Goal: Task Accomplishment & Management: Complete application form

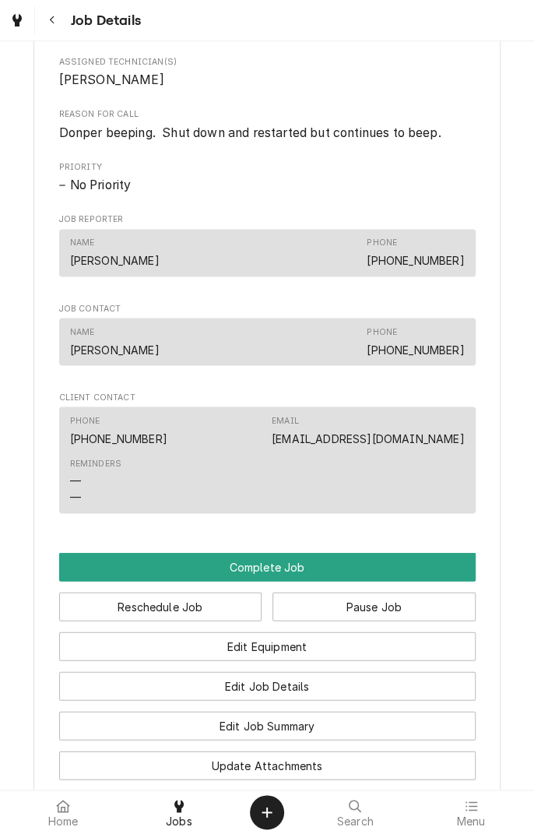
scroll to position [685, 0]
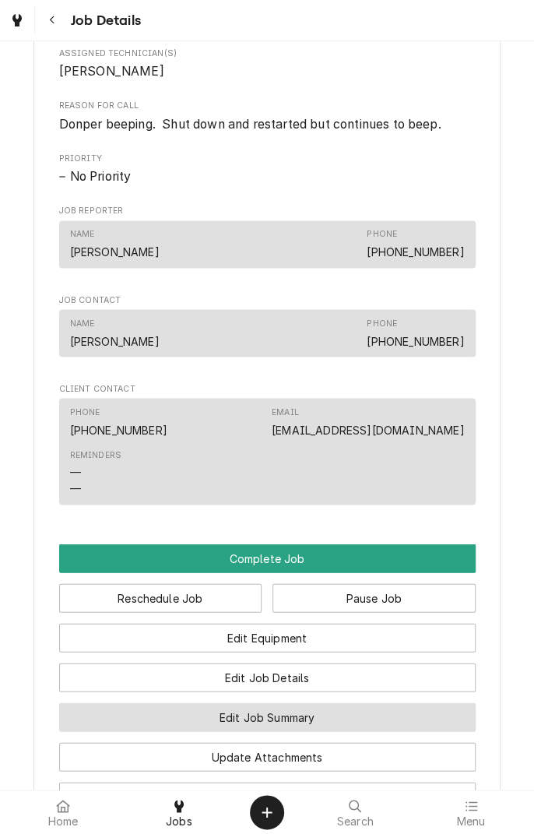
click at [335, 731] on button "Edit Job Summary" at bounding box center [267, 717] width 417 height 29
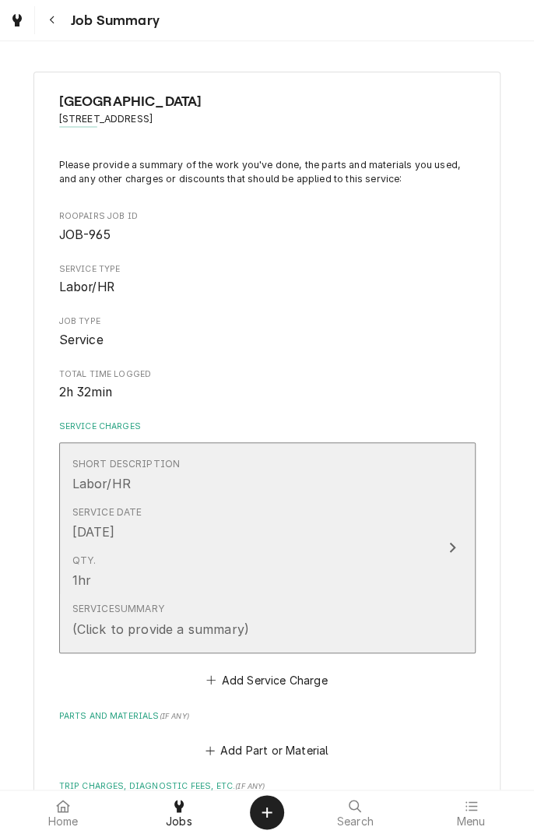
click at [446, 550] on div "Update Line Item" at bounding box center [452, 547] width 20 height 19
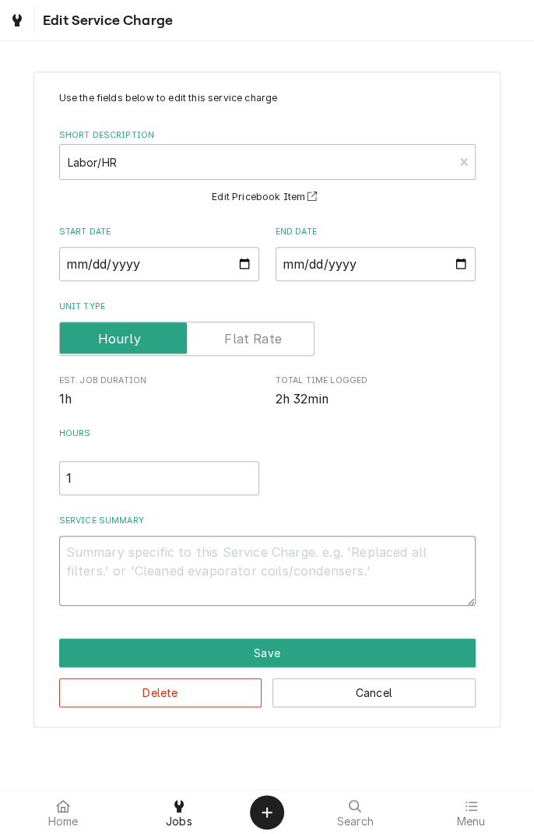
click at [340, 559] on textarea "Service Summary" at bounding box center [267, 571] width 417 height 70
type textarea "x"
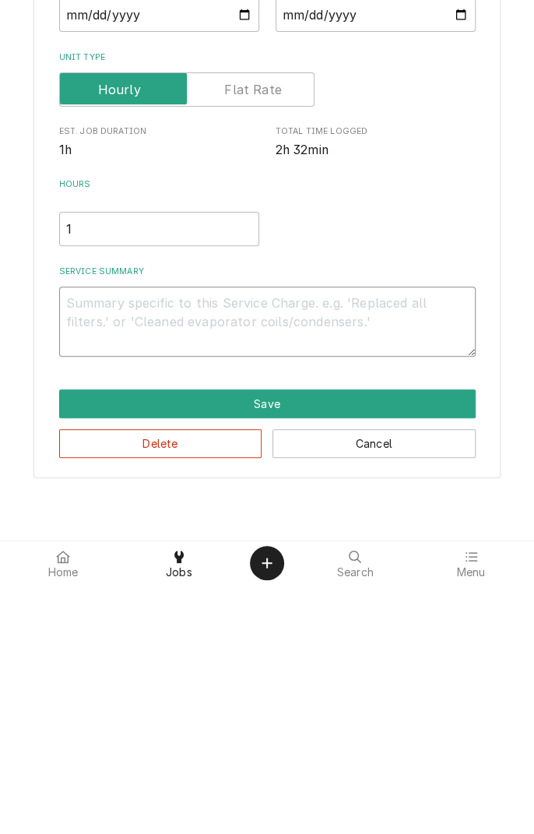
type textarea "D"
type textarea "x"
type textarea "Di"
type textarea "x"
type textarea "Dia"
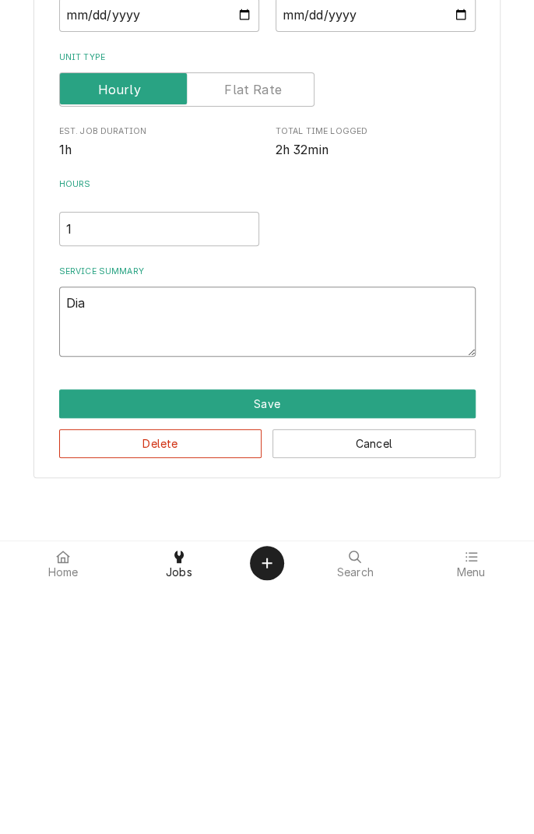
type textarea "x"
type textarea "Diag"
type textarea "x"
type textarea "Diagnosed"
type textarea "x"
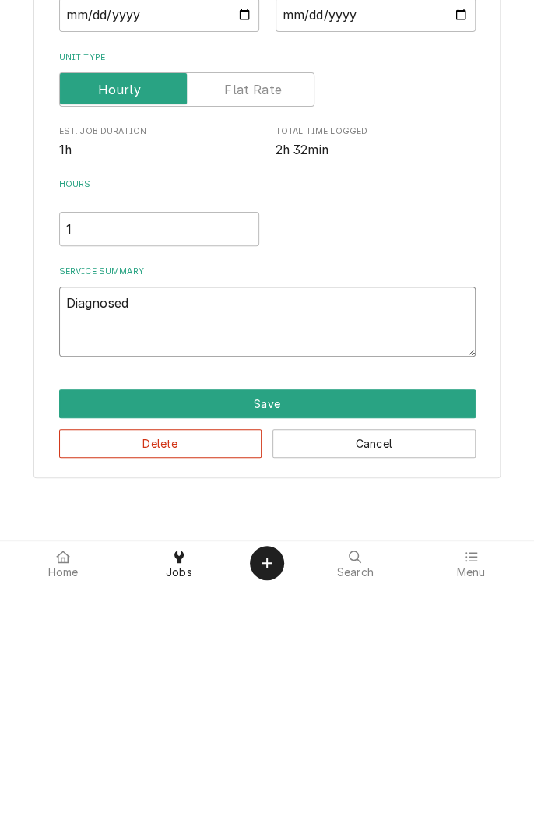
type textarea "Diagnosed f"
type textarea "x"
type textarea "Diagnosed fr"
type textarea "x"
type textarea "Diagnosed fro"
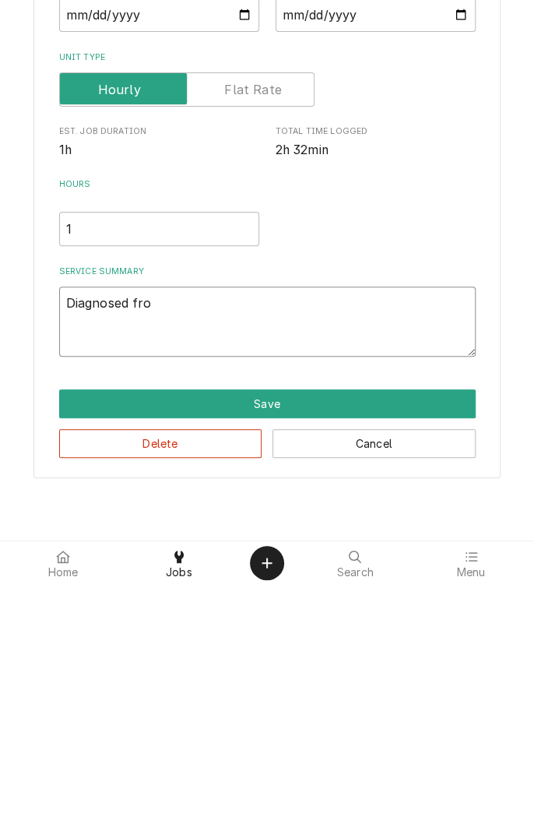
type textarea "x"
type textarea "Diagnosed froz"
type textarea "x"
type textarea "Diagnosed froze"
type textarea "x"
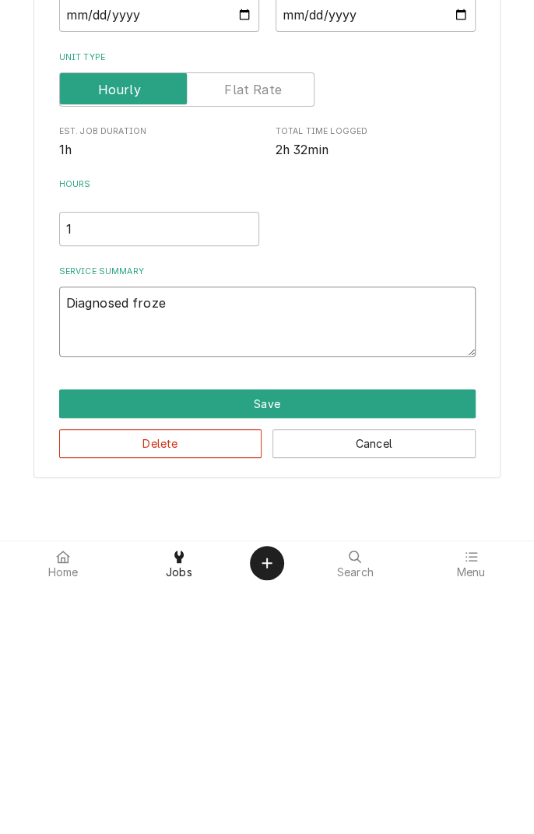
type textarea "Diagnosed frozen"
type textarea "x"
type textarea "Diagnosed frozen"
type textarea "x"
type textarea "Diagnosed frozen d"
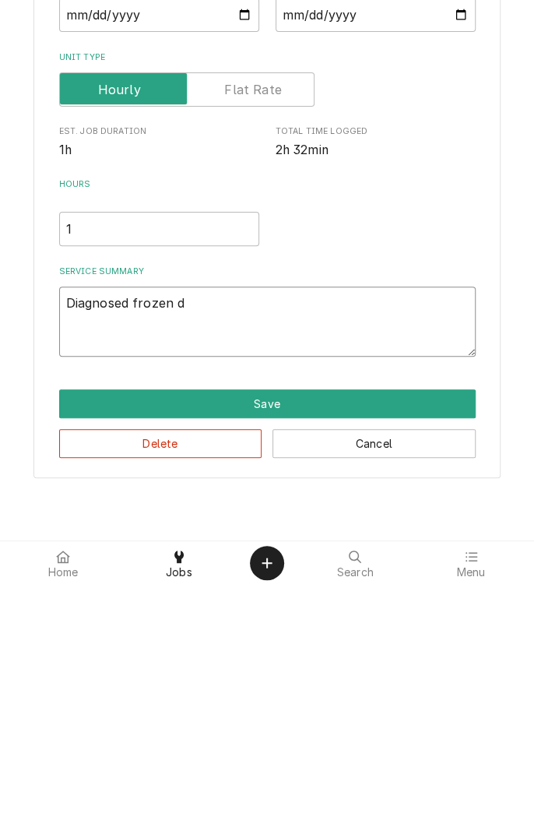
type textarea "x"
type textarea "Diagnosed frozen dr"
type textarea "x"
type textarea "Diagnosed frozen dri"
type textarea "x"
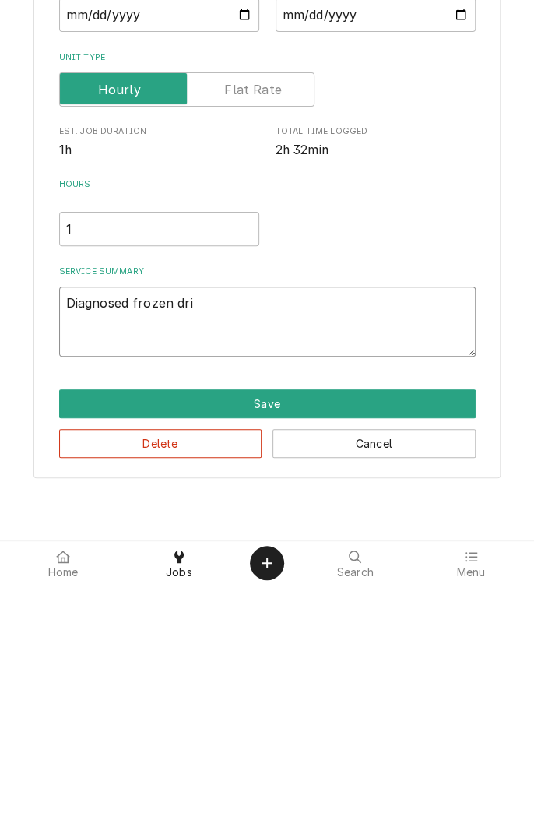
type textarea "Diagnosed frozen drin"
type textarea "x"
type textarea "Diagnosed frozen drink"
type textarea "x"
type textarea "Diagnosed frozen drink"
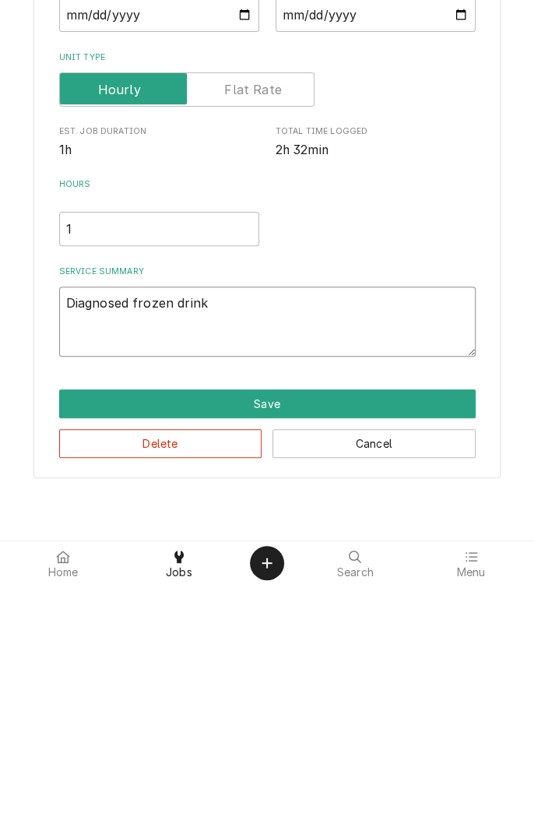
type textarea "x"
type textarea "Diagnosed frozen drink u"
type textarea "x"
type textarea "Diagnosed frozen drink un"
type textarea "x"
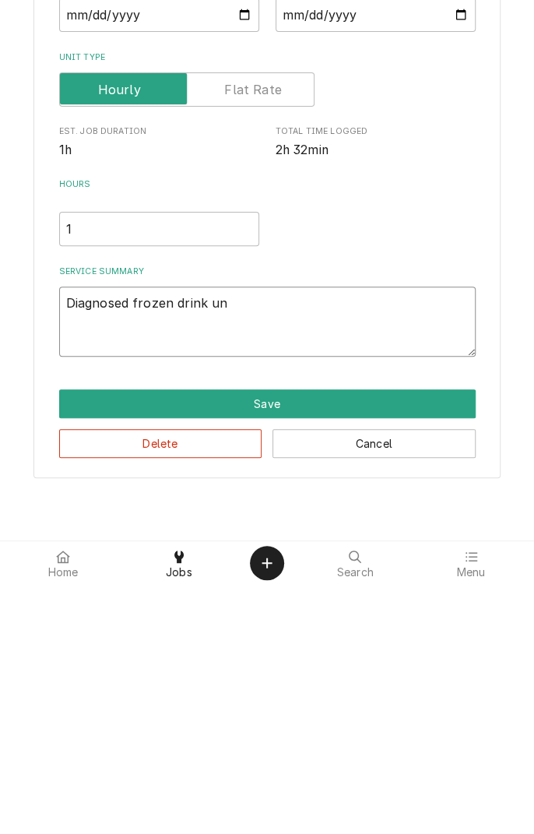
type textarea "Diagnosed frozen drink uni"
type textarea "x"
type textarea "Diagnosed frozen drink unit"
type textarea "x"
type textarea "Diagnosed frozen drink unit."
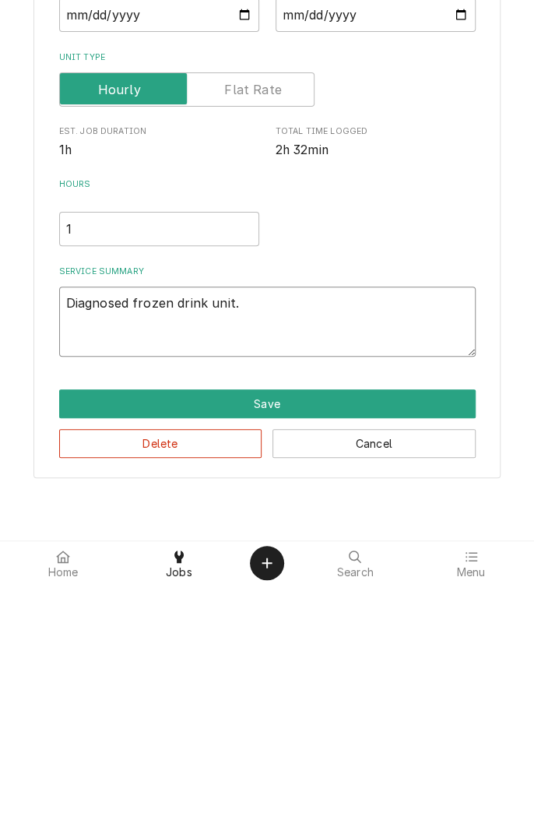
type textarea "x"
type textarea "Diagnosed frozen drink unit."
type textarea "x"
type textarea "Diagnosed frozen drink unit. S"
type textarea "x"
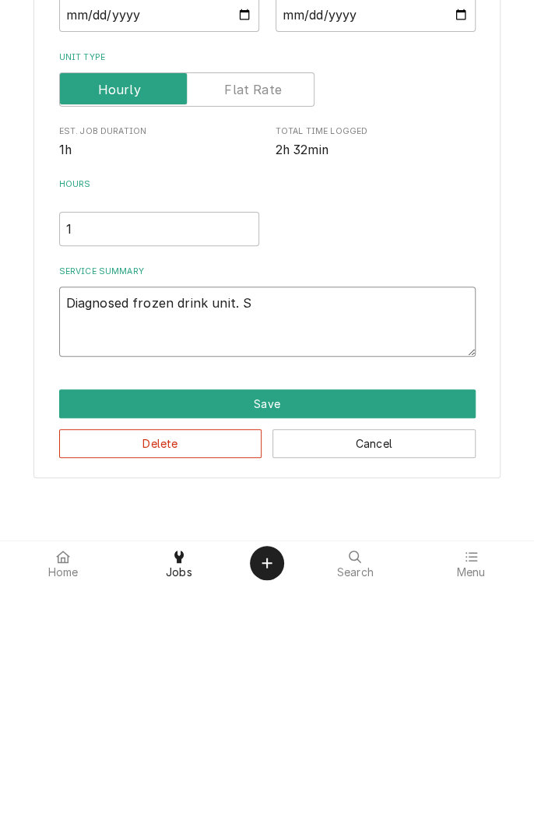
type textarea "Diagnosed frozen drink unit. Sh"
type textarea "x"
type textarea "Diagnosed frozen drink unit. Sha"
type textarea "x"
type textarea "Diagnosed frozen drink unit. Shaf"
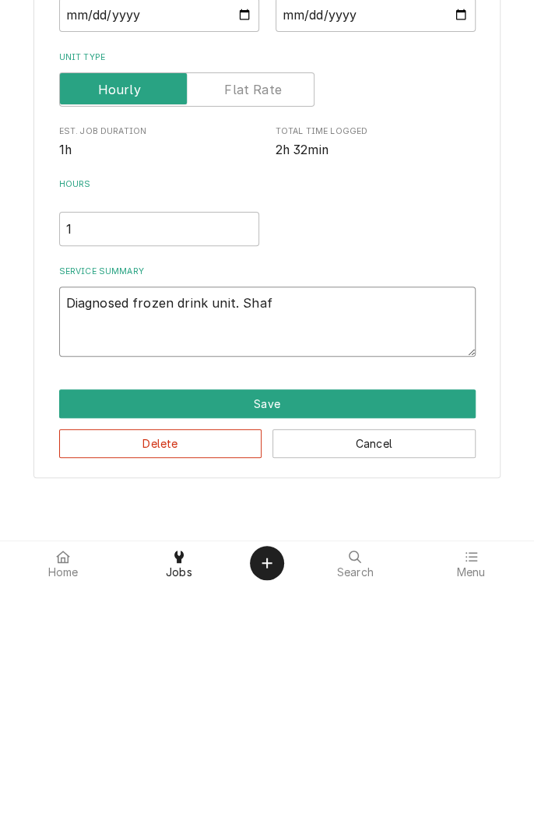
type textarea "x"
type textarea "Diagnosed frozen drink unit. Shaft"
type textarea "x"
type textarea "Diagnosed frozen drink unit. Shaft"
type textarea "x"
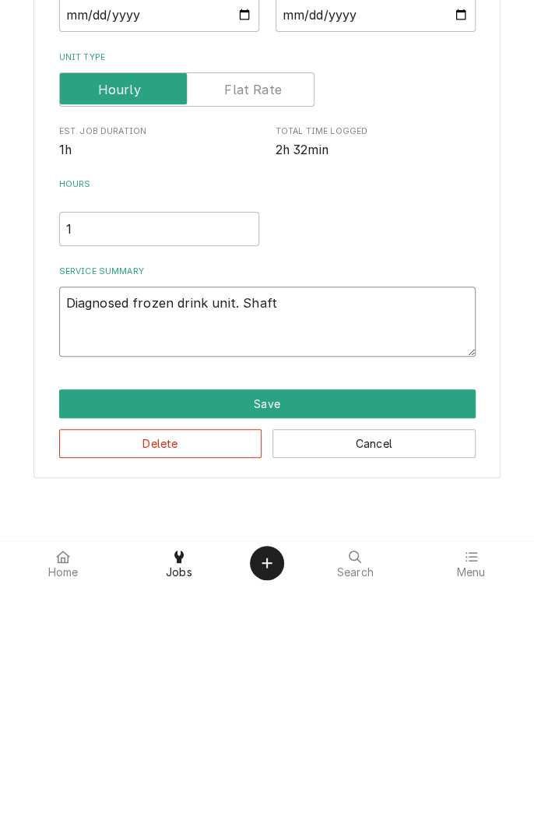
type textarea "Diagnosed frozen drink unit. Shaft f"
type textarea "x"
type textarea "Diagnosed frozen drink unit. Shaft fo"
type textarea "x"
type textarea "Diagnosed frozen drink unit. Shaft fou"
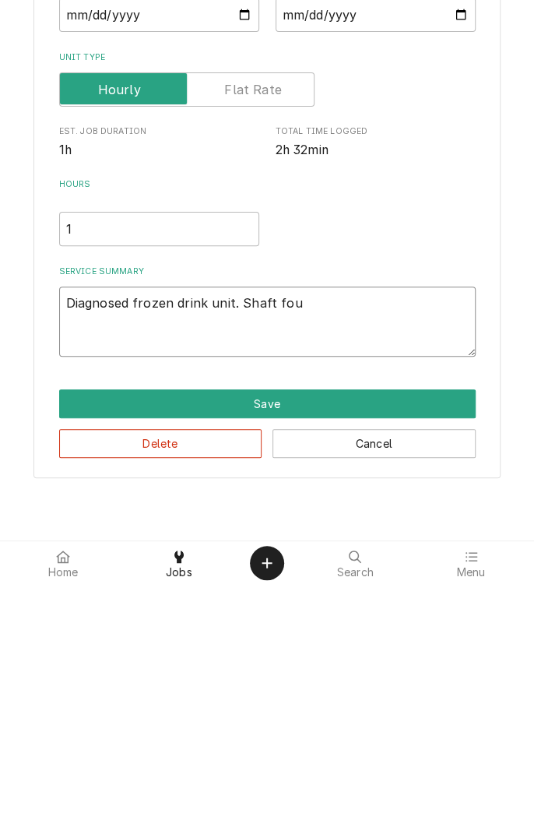
type textarea "x"
type textarea "Diagnosed frozen drink unit. Shaft foun"
type textarea "x"
type textarea "Diagnosed frozen drink unit. Shaft found"
type textarea "x"
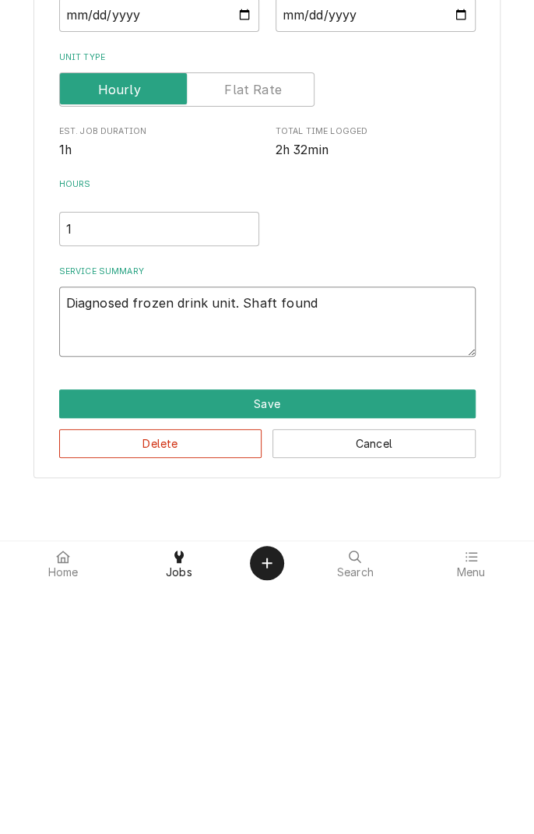
type textarea "Diagnosed frozen drink unit. Shaft found"
type textarea "x"
type textarea "Diagnosed frozen drink unit. Shaft found t"
type textarea "x"
type textarea "Diagnosed frozen drink unit. Shaft found to"
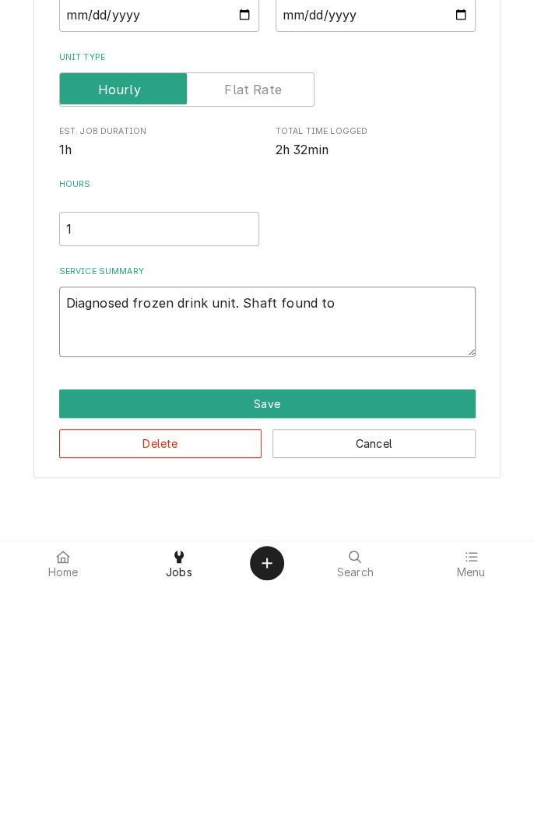
type textarea "x"
type textarea "Diagnosed frozen drink unit. Shaft found to"
type textarea "x"
type textarea "Diagnosed frozen drink unit. Shaft found to h"
type textarea "x"
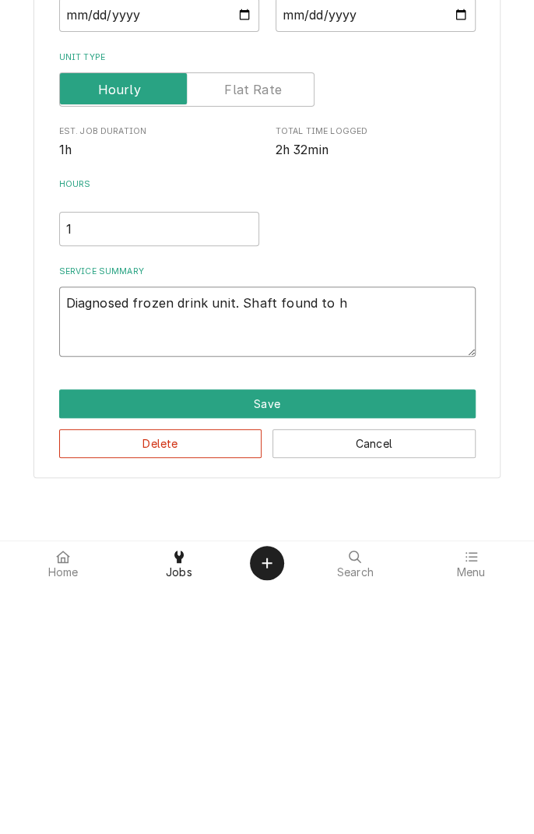
type textarea "Diagnosed frozen drink unit. Shaft found to ha"
type textarea "x"
type textarea "Diagnosed frozen drink unit. Shaft found to hav"
type textarea "x"
type textarea "Diagnosed frozen drink unit. Shaft found to have"
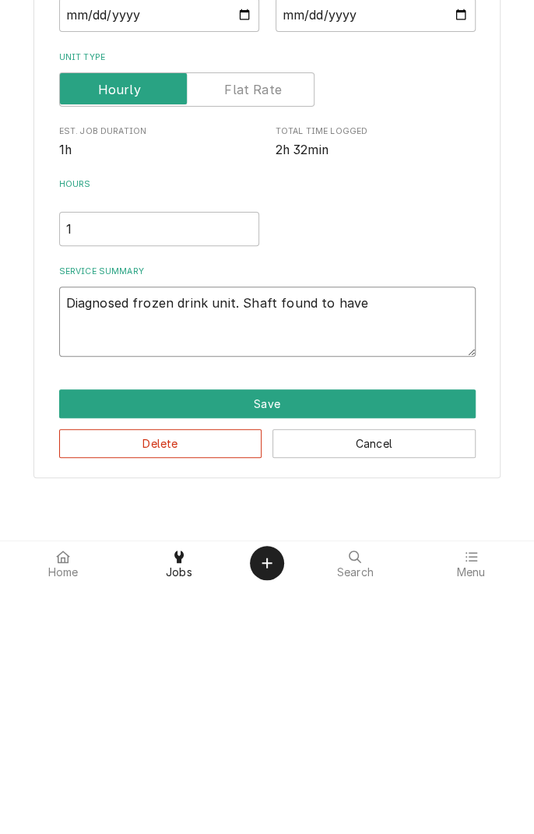
type textarea "x"
type textarea "Diagnosed frozen drink unit. Shaft found to have"
type textarea "x"
type textarea "Diagnosed frozen drink unit. Shaft found to have s"
type textarea "x"
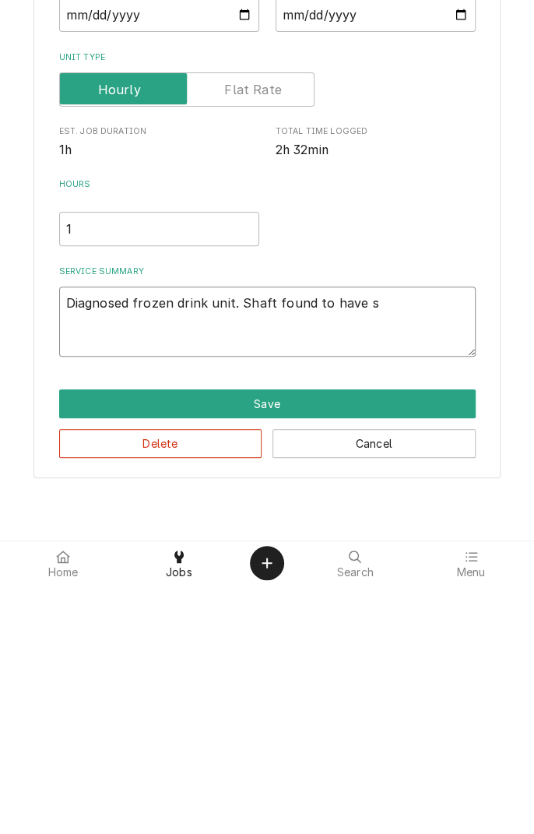
type textarea "Diagnosed frozen drink unit. Shaft found to have sl"
type textarea "x"
type textarea "Diagnosed frozen drink unit. Shaft found to have sli"
type textarea "x"
type textarea "Diagnosed frozen drink unit. Shaft found to have slip"
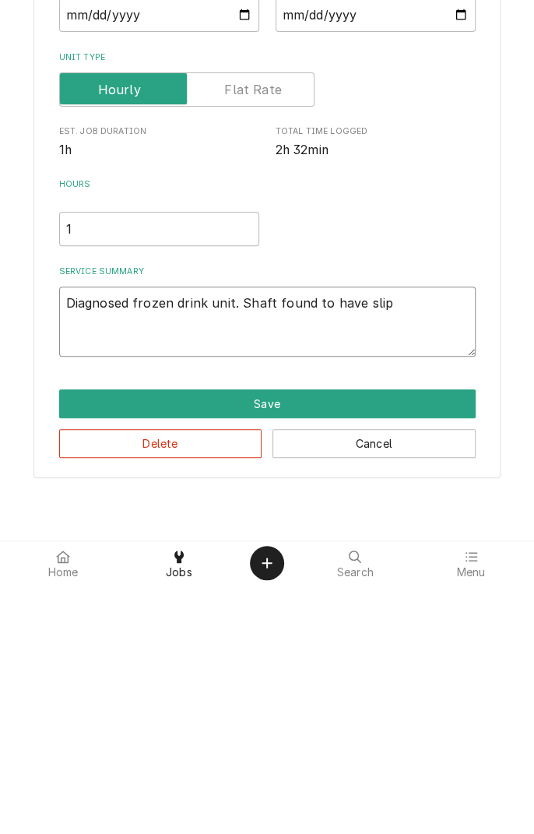
type textarea "x"
type textarea "Diagnosed frozen drink unit. Shaft found to have slip"
type textarea "x"
type textarea "Diagnosed frozen drink unit. Shaft found to have slip t"
type textarea "x"
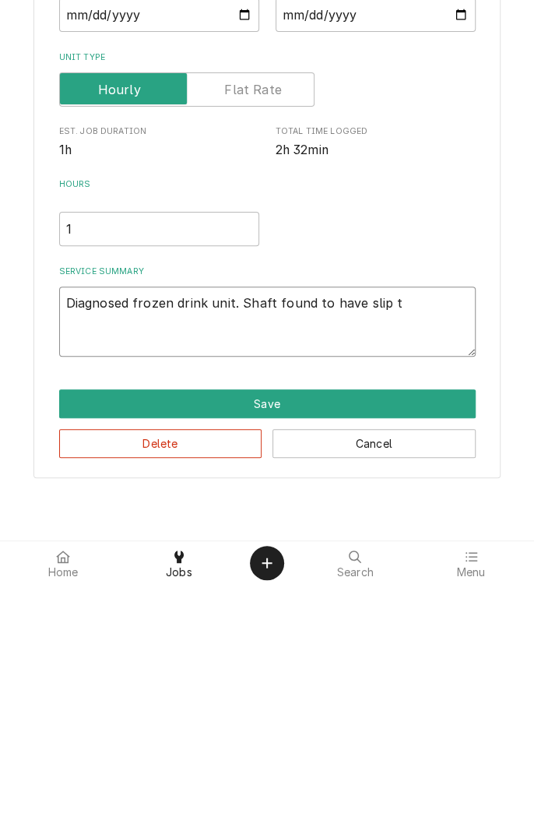
type textarea "Diagnosed frozen drink unit. Shaft found to have slip to"
type textarea "x"
type textarea "Diagnosed frozen drink unit. Shaft found to have slip to"
type textarea "x"
type textarea "Diagnosed frozen drink unit. Shaft found to have slip to r"
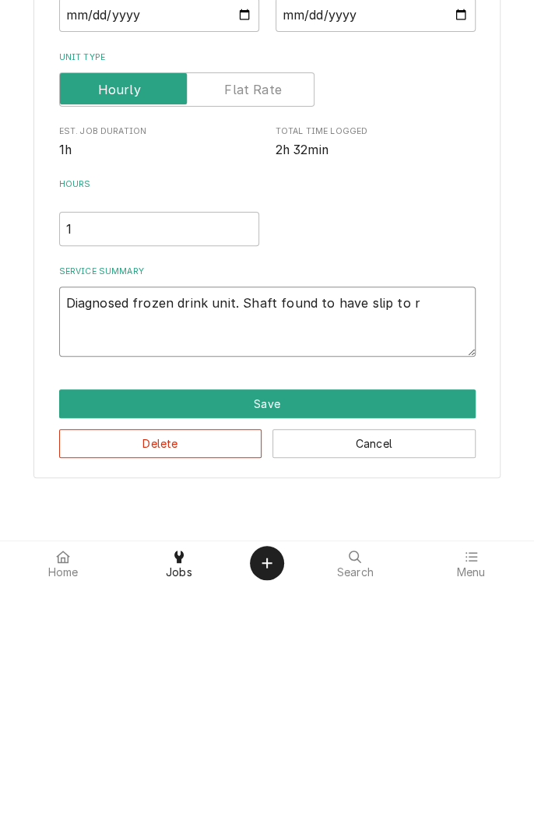
type textarea "x"
type textarea "Diagnosed frozen drink unit. Shaft found to have slip to re"
type textarea "x"
type textarea "Diagnosed frozen drink unit. Shaft found to have slip to rea"
type textarea "x"
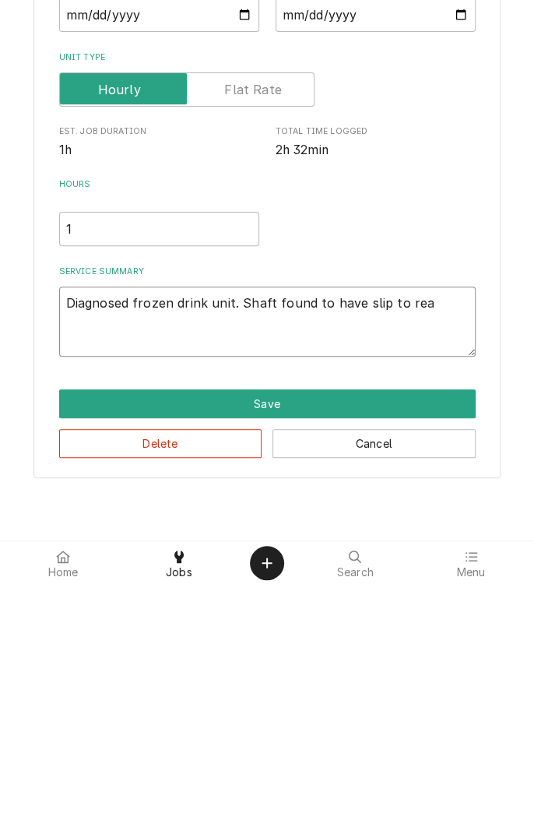
type textarea "Diagnosed frozen drink unit. Shaft found to have slip to rear"
type textarea "x"
type textarea "Diagnosed frozen drink unit. Shaft found to have slip to rear."
type textarea "x"
type textarea "Diagnosed frozen drink unit. Shaft found to have slip to rear."
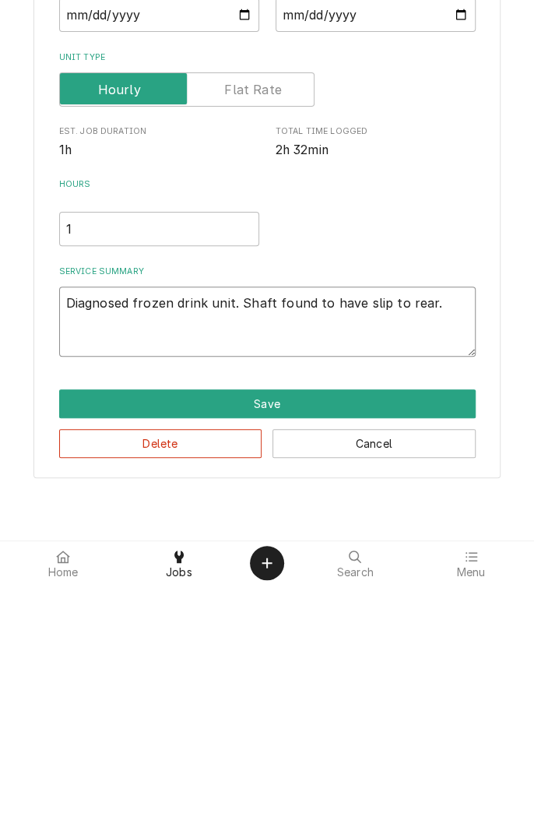
type textarea "x"
type textarea "Diagnosed frozen drink unit. Shaft found to have slip to rear. R"
type textarea "x"
type textarea "Diagnosed frozen drink unit. Shaft found to have slip to rear. Re"
type textarea "x"
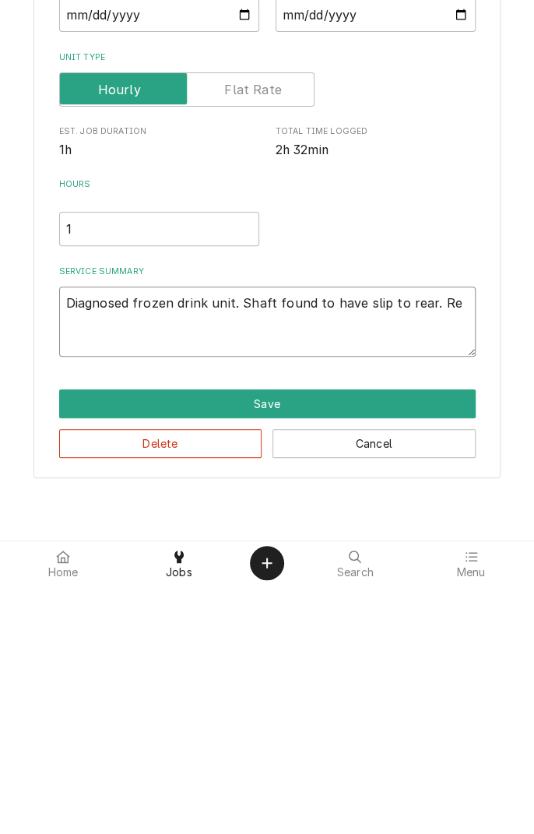
type textarea "Diagnosed frozen drink unit. Shaft found to have slip to rear. Res"
type textarea "x"
type textarea "Diagnosed frozen drink unit. Shaft found to have slip to rear. Resu"
type textarea "x"
type textarea "Diagnosed frozen drink unit. Shaft found to have slip to rear. Resul"
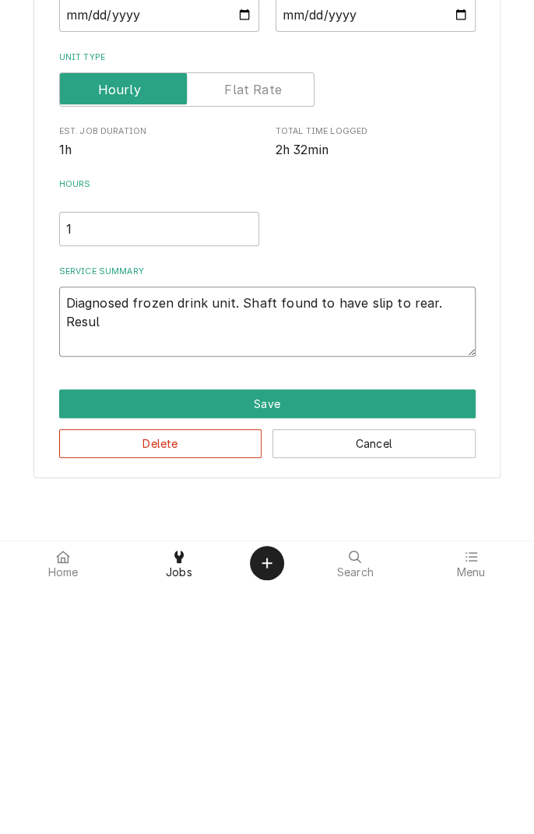
type textarea "x"
type textarea "Diagnosed frozen drink unit. Shaft found to have slip to rear. Result"
type textarea "x"
type textarea "Diagnosed frozen drink unit. Shaft found to have slip to rear. Resulte"
type textarea "x"
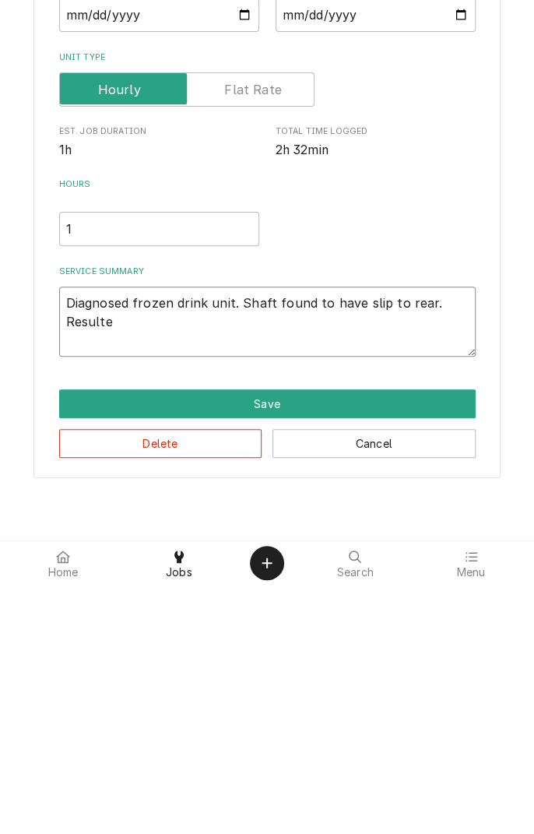
type textarea "Diagnosed frozen drink unit. Shaft found to have slip to rear. Resulted"
type textarea "x"
type textarea "Diagnosed frozen drink unit. Shaft found to have slip to rear. Resulted"
type textarea "x"
type textarea "Diagnosed frozen drink unit. Shaft found to have slip to rear. Resulted i"
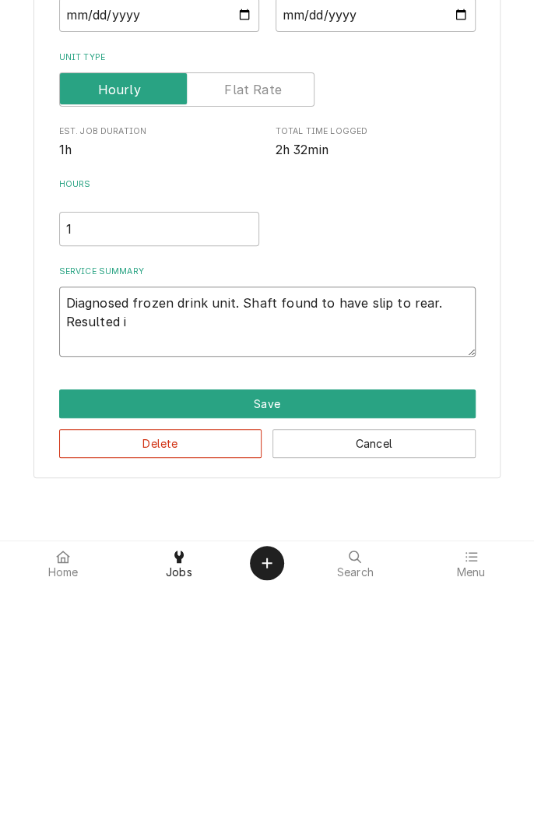
type textarea "x"
type textarea "Diagnosed frozen drink unit. Shaft found to have slip to rear. Resulted in"
type textarea "x"
type textarea "Diagnosed frozen drink unit. Shaft found to have slip to rear. Resulted in"
type textarea "x"
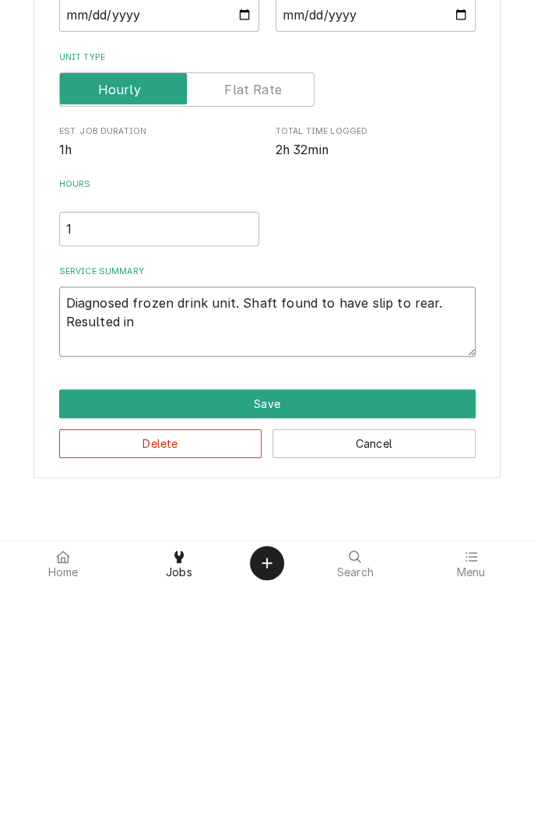
type textarea "Diagnosed frozen drink unit. Shaft found to have slip to rear. Resulted in s"
type textarea "x"
type textarea "Diagnosed frozen drink unit. Shaft found to have slip to rear. Resulted in sh"
type textarea "x"
type textarea "Diagnosed frozen drink unit. Shaft found to have slip to rear. Resulted in shu"
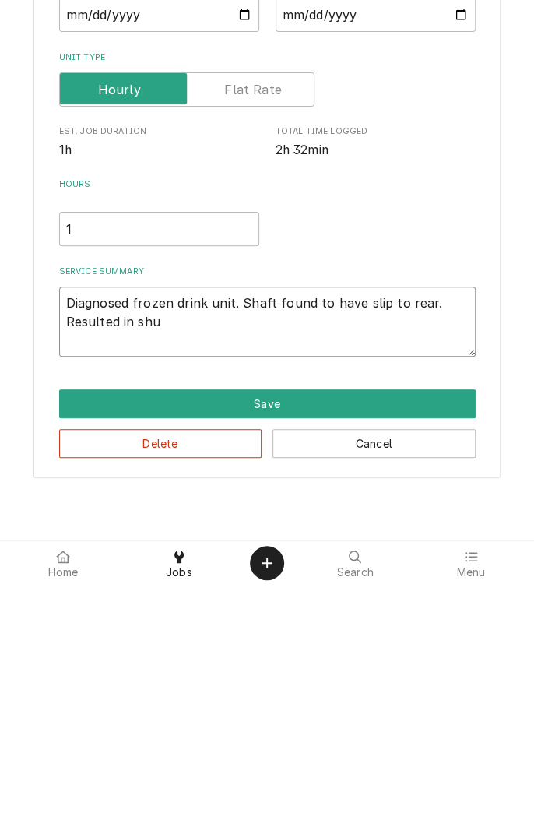
type textarea "x"
type textarea "Diagnosed frozen drink unit. Shaft found to have slip to rear. Resulted in shut"
type textarea "x"
type textarea "Diagnosed frozen drink unit. Shaft found to have slip to rear. Resulted in shutd"
type textarea "x"
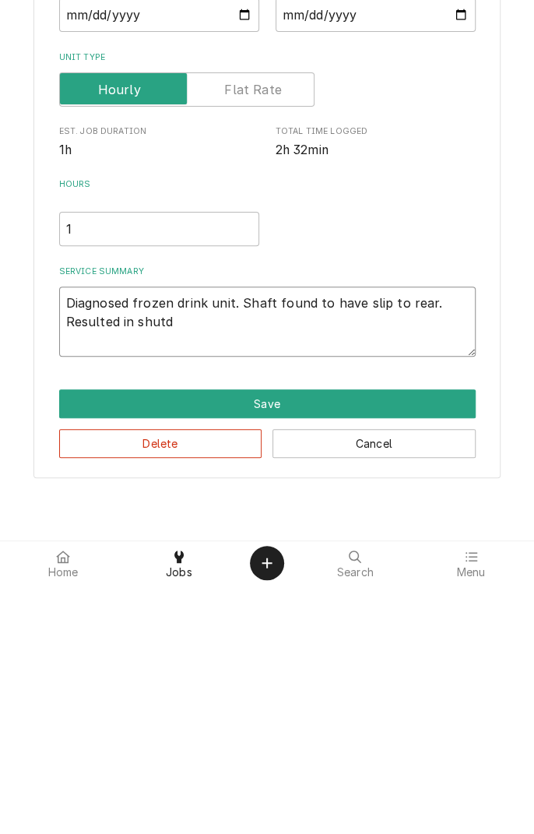
type textarea "Diagnosed frozen drink unit. Shaft found to have slip to rear. Resulted in shut…"
type textarea "x"
type textarea "Diagnosed frozen drink unit. Shaft found to have slip to rear. Resulted in shut…"
type textarea "x"
type textarea "Diagnosed frozen drink unit. Shaft found to have slip to rear. Resulted in shut…"
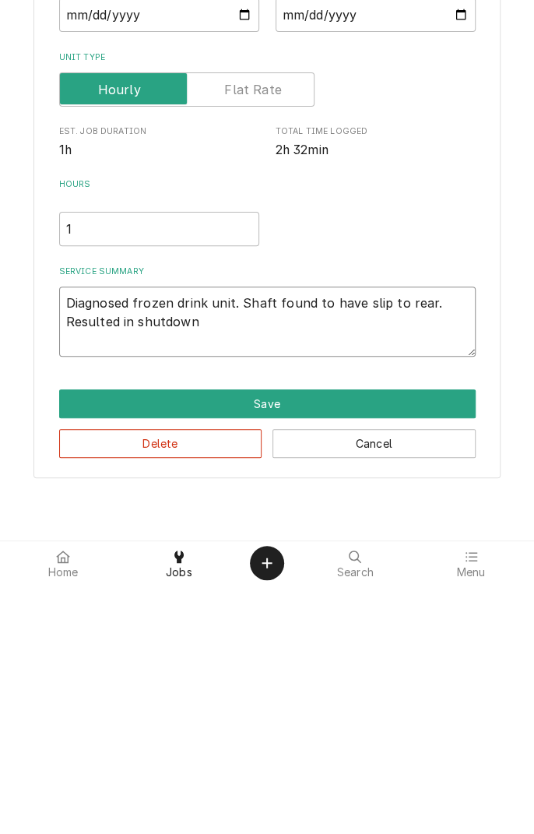
type textarea "x"
type textarea "Diagnosed frozen drink unit. Shaft found to have slip to rear. Resulted in shut…"
type textarea "x"
type textarea "Diagnosed frozen drink unit. Shaft found to have slip to rear. Resulted in shut…"
type textarea "x"
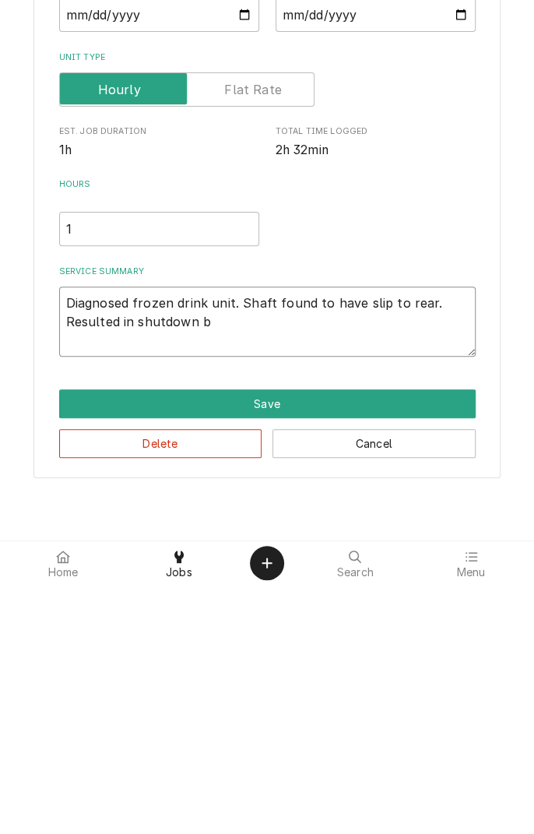
type textarea "Diagnosed frozen drink unit. Shaft found to have slip to rear. Resulted in shut…"
type textarea "x"
type textarea "Diagnosed frozen drink unit. Shaft found to have slip to rear. Resulted in shut…"
type textarea "x"
type textarea "Diagnosed frozen drink unit. Shaft found to have slip to rear. Resulted in shut…"
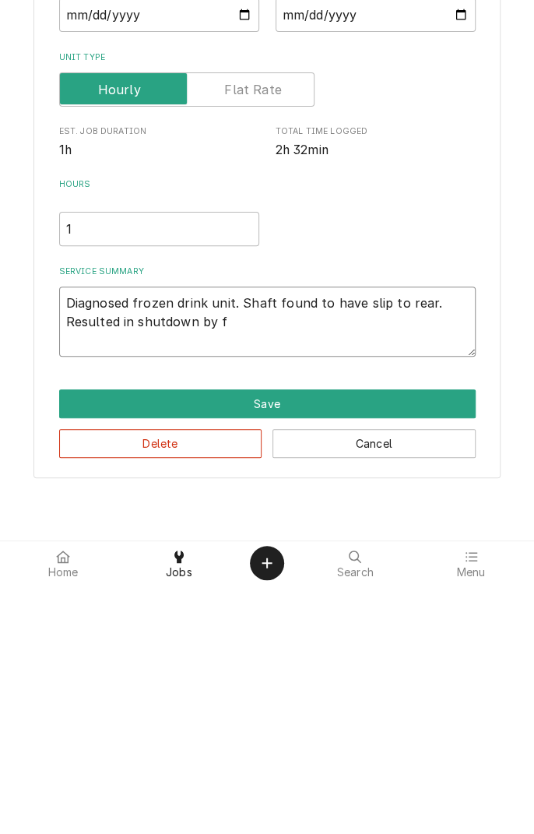
type textarea "x"
type textarea "Diagnosed frozen drink unit. Shaft found to have slip to rear. Resulted in shut…"
type textarea "x"
type textarea "Diagnosed frozen drink unit. Shaft found to have slip to rear. Resulted in shut…"
type textarea "x"
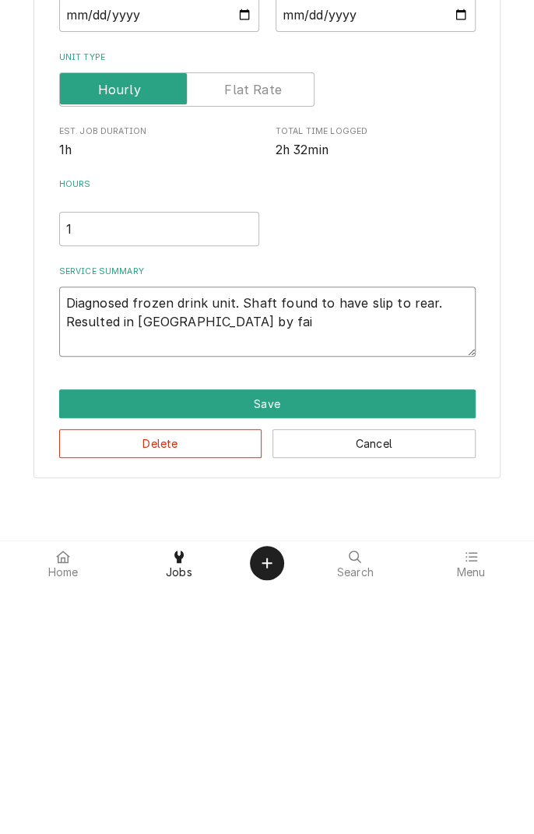
type textarea "Diagnosed frozen drink unit. Shaft found to have slip to rear. Resulted in shut…"
type textarea "x"
type textarea "Diagnosed frozen drink unit. Shaft found to have slip to rear. Resulted in shut…"
type textarea "x"
type textarea "Diagnosed frozen drink unit. Shaft found to have slip to rear. Resulted in shut…"
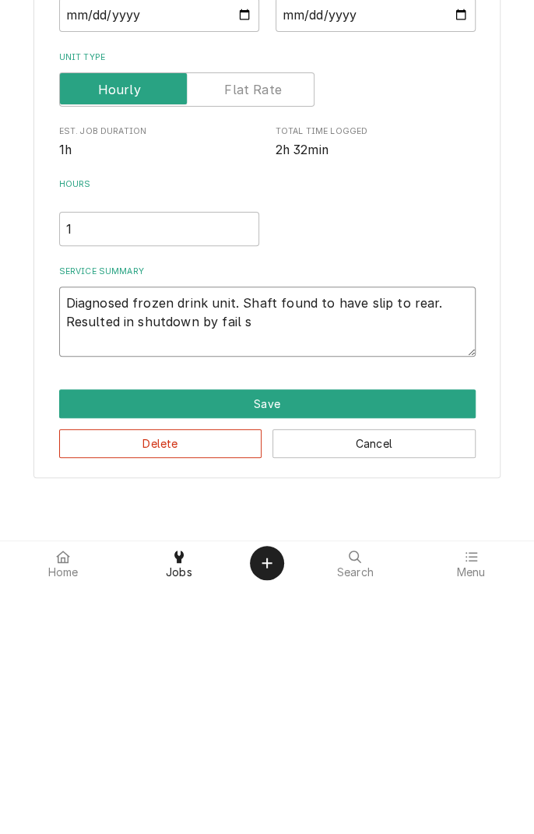
type textarea "x"
type textarea "Diagnosed frozen drink unit. Shaft found to have slip to rear. Resulted in shut…"
type textarea "x"
type textarea "Diagnosed frozen drink unit. Shaft found to have slip to rear. Resulted in shut…"
type textarea "x"
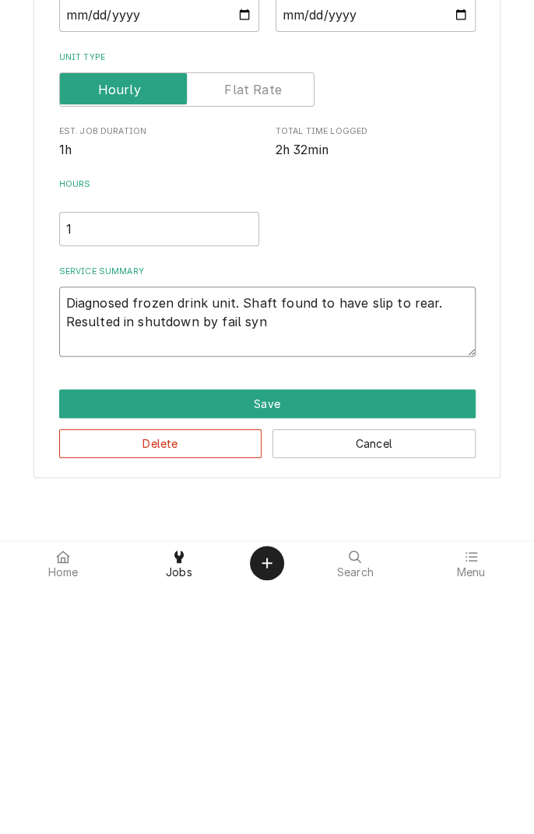
type textarea "Diagnosed frozen drink unit. Shaft found to have slip to rear. Resulted in shut…"
type textarea "x"
type textarea "Diagnosed frozen drink unit. Shaft found to have slip to rear. Resulted in shut…"
type textarea "x"
type textarea "Diagnosed frozen drink unit. Shaft found to have slip to rear. Resulted in shut…"
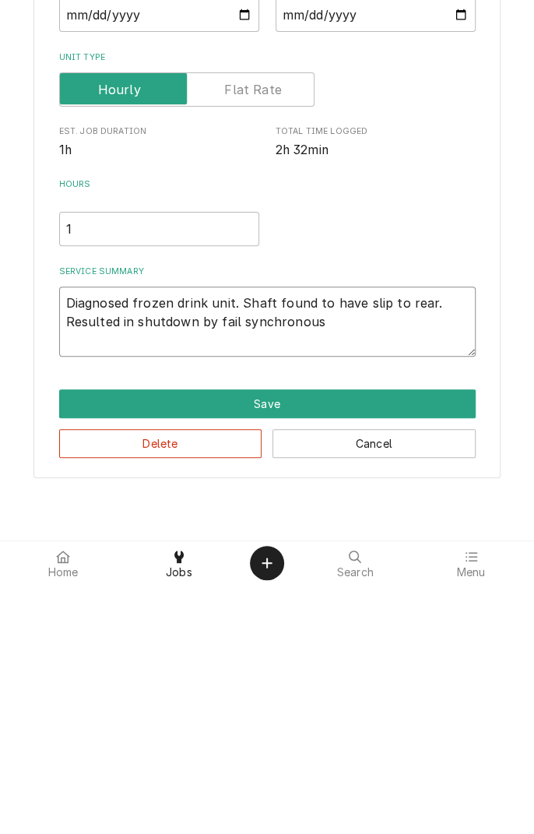
type textarea "x"
type textarea "Diagnosed frozen drink unit. Shaft found to have slip to rear. Resulted in shut…"
type textarea "x"
type textarea "Diagnosed frozen drink unit. Shaft found to have slip to rear. Resulted in shut…"
type textarea "x"
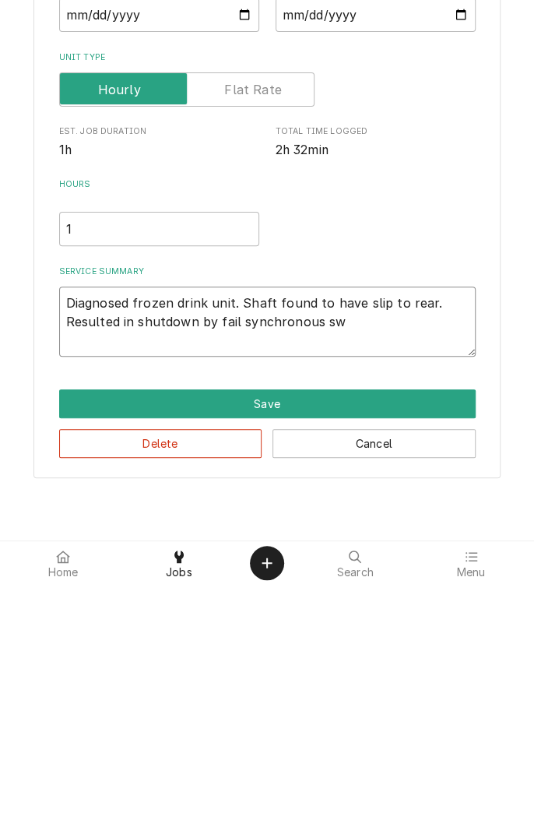
type textarea "Diagnosed frozen drink unit. Shaft found to have slip to rear. Resulted in shut…"
type textarea "x"
type textarea "Diagnosed frozen drink unit. Shaft found to have slip to rear. Resulted in shut…"
type textarea "x"
type textarea "Diagnosed frozen drink unit. Shaft found to have slip to rear. Resulted in shut…"
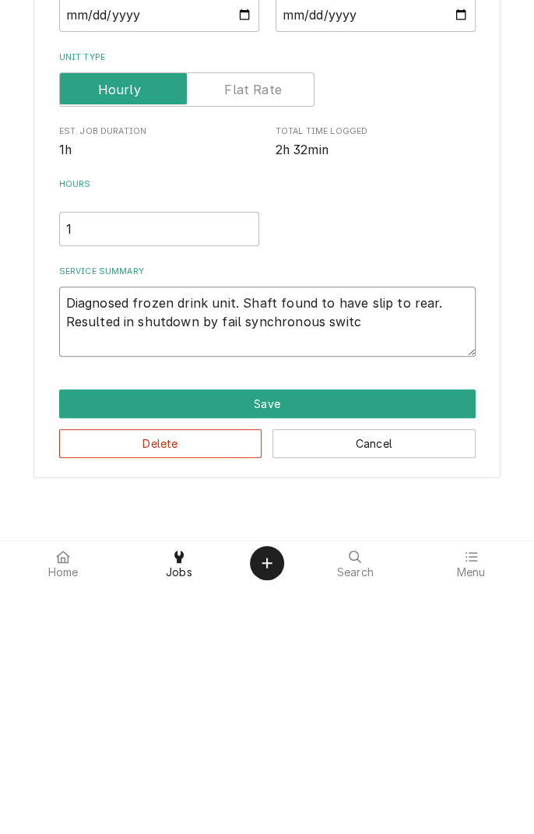
type textarea "x"
type textarea "Diagnosed frozen drink unit. Shaft found to have slip to rear. Resulted in shut…"
type textarea "x"
type textarea "Diagnosed frozen drink unit. Shaft found to have slip to rear. Resulted in shut…"
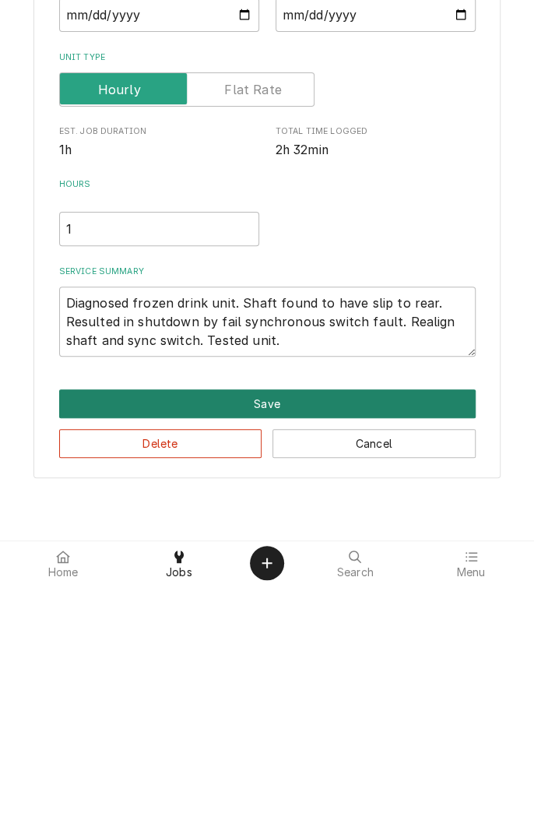
click at [280, 659] on button "Save" at bounding box center [267, 653] width 417 height 29
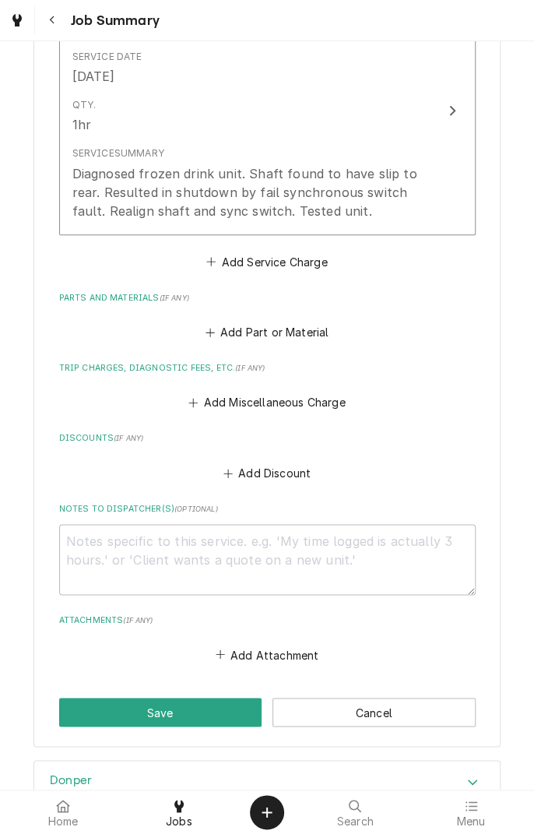
scroll to position [460, 0]
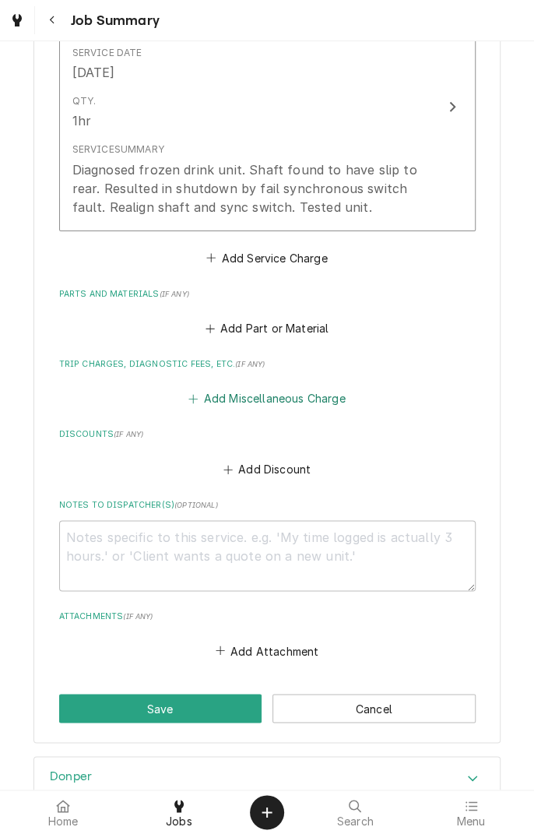
click at [299, 396] on button "Add Miscellaneous Charge" at bounding box center [267, 399] width 162 height 22
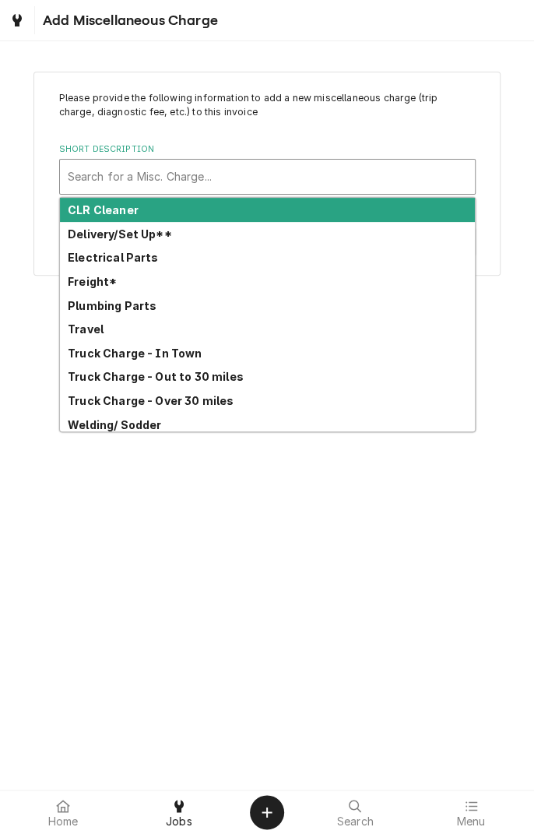
click at [155, 356] on strong "Truck Charge - In Town" at bounding box center [135, 353] width 135 height 13
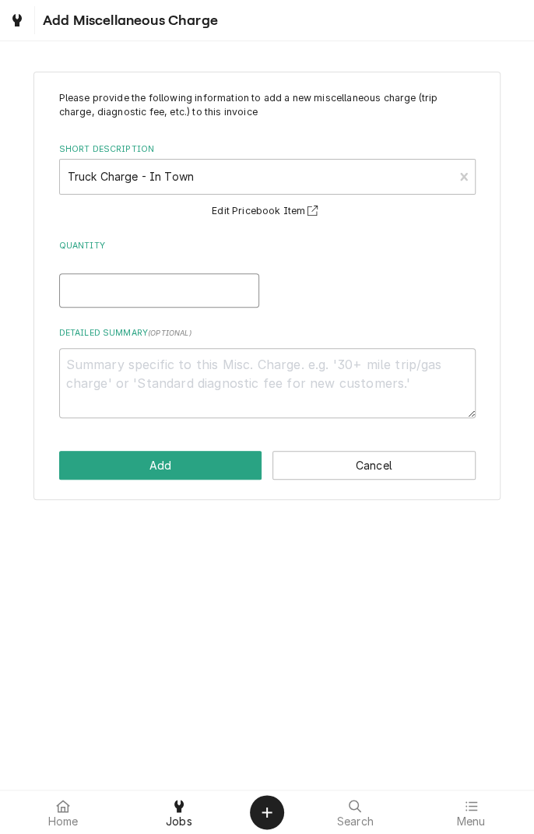
click at [185, 286] on input "Quantity" at bounding box center [159, 290] width 200 height 34
click at [232, 368] on textarea "Detailed Summary ( optional )" at bounding box center [267, 383] width 417 height 70
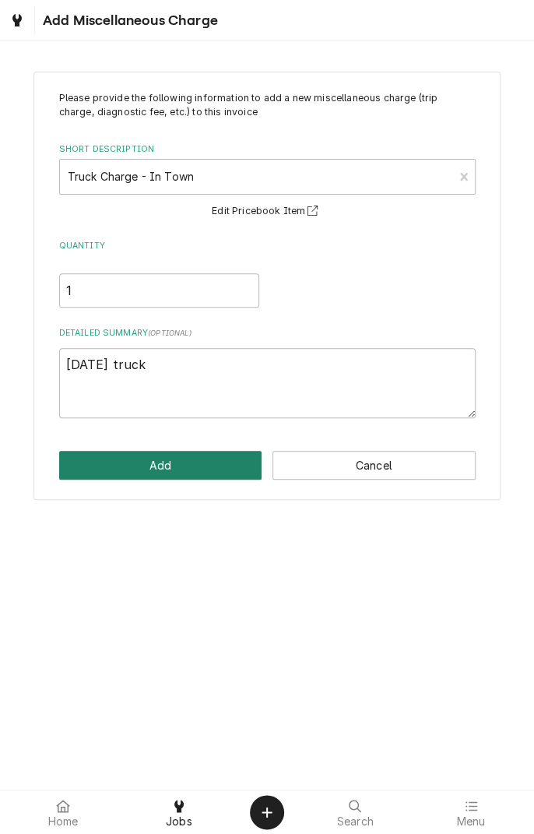
click at [194, 467] on button "Add" at bounding box center [160, 465] width 203 height 29
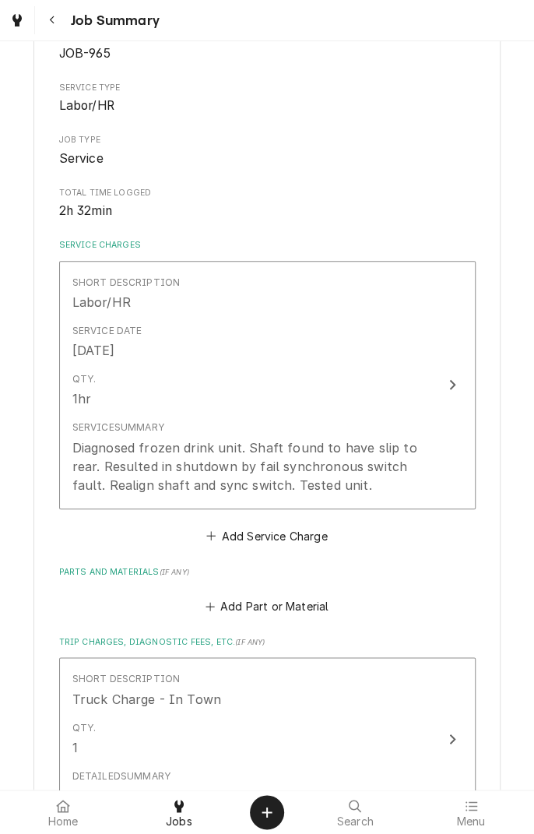
scroll to position [741, 0]
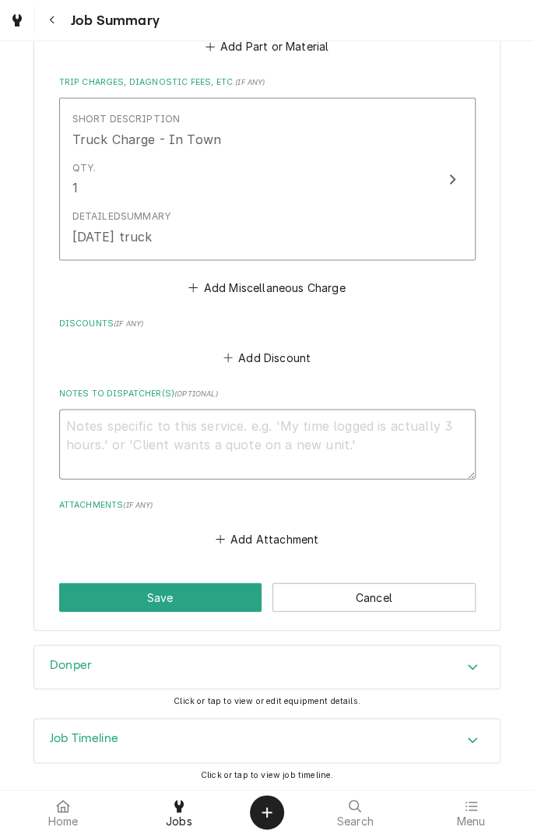
click at [336, 426] on textarea "Notes to Dispatcher(s) ( optional )" at bounding box center [267, 444] width 417 height 70
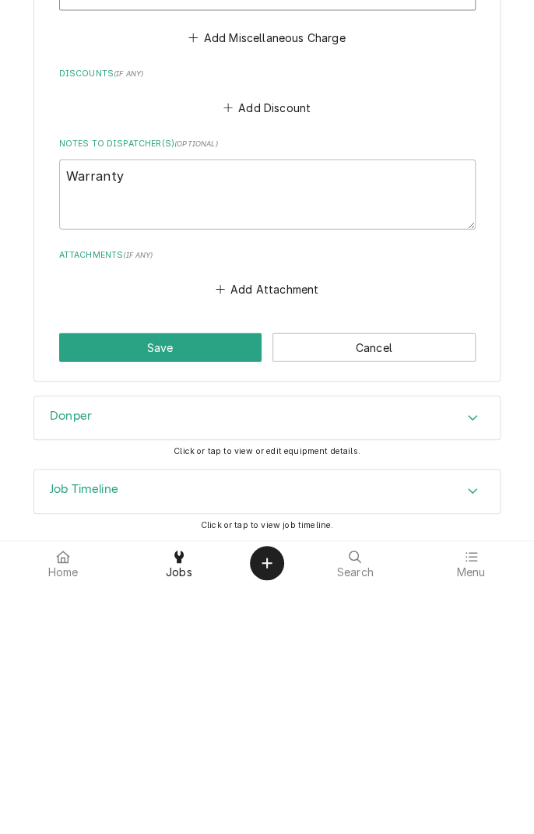
click at [471, 668] on icon "Accordion Header" at bounding box center [472, 666] width 11 height 12
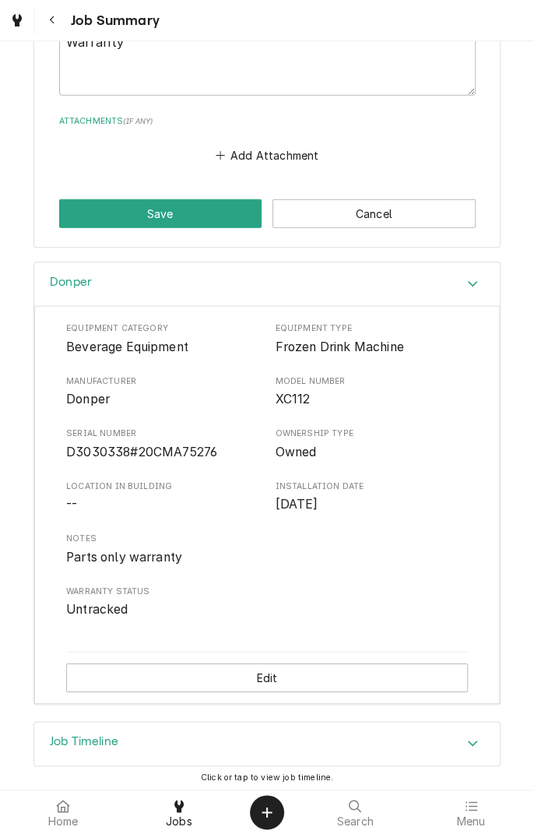
scroll to position [1125, 0]
click at [274, 679] on button "Edit" at bounding box center [267, 678] width 402 height 29
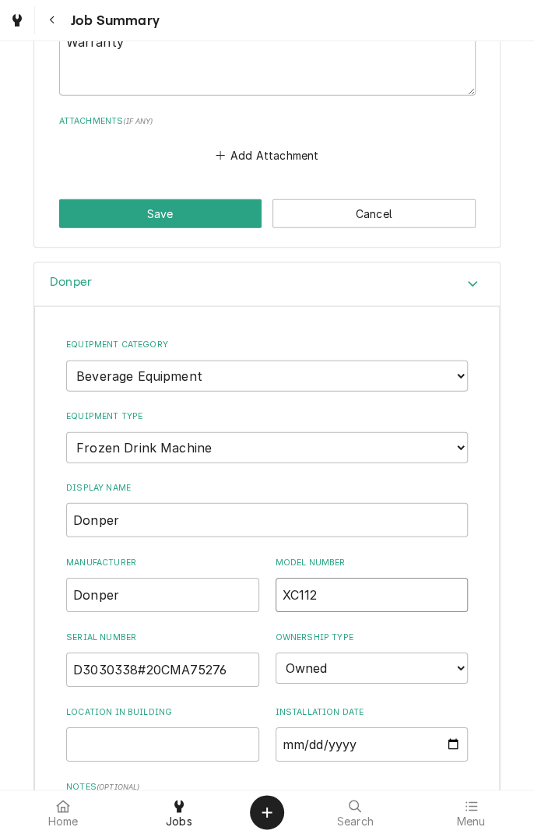
click at [347, 598] on input "XC112" at bounding box center [372, 595] width 193 height 34
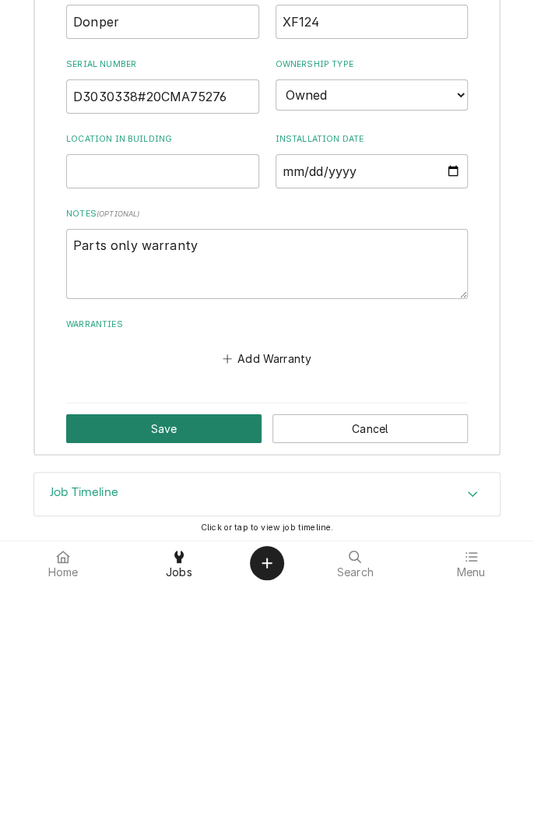
click at [181, 678] on button "Save" at bounding box center [163, 678] width 195 height 29
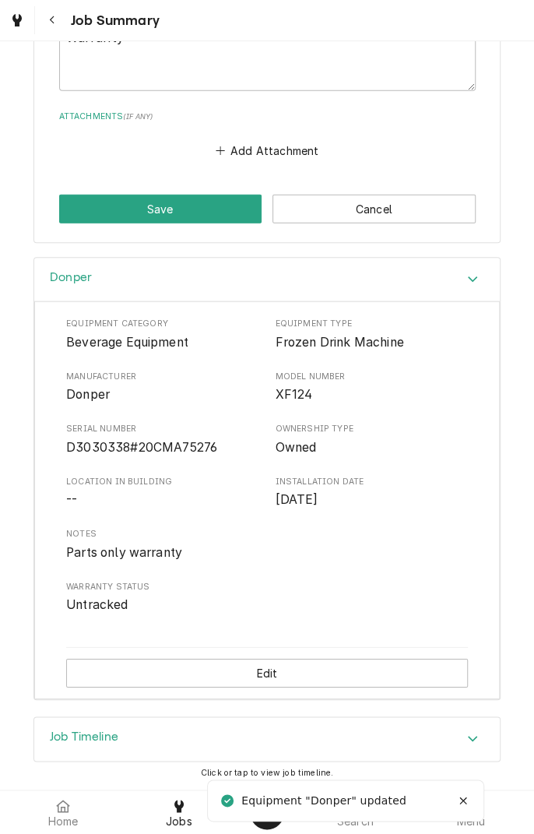
scroll to position [1126, 0]
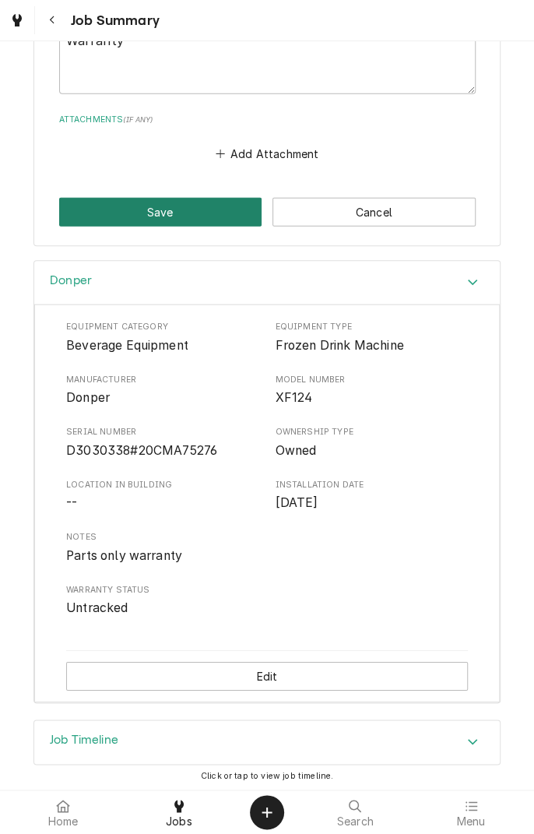
click at [191, 220] on button "Save" at bounding box center [160, 212] width 203 height 29
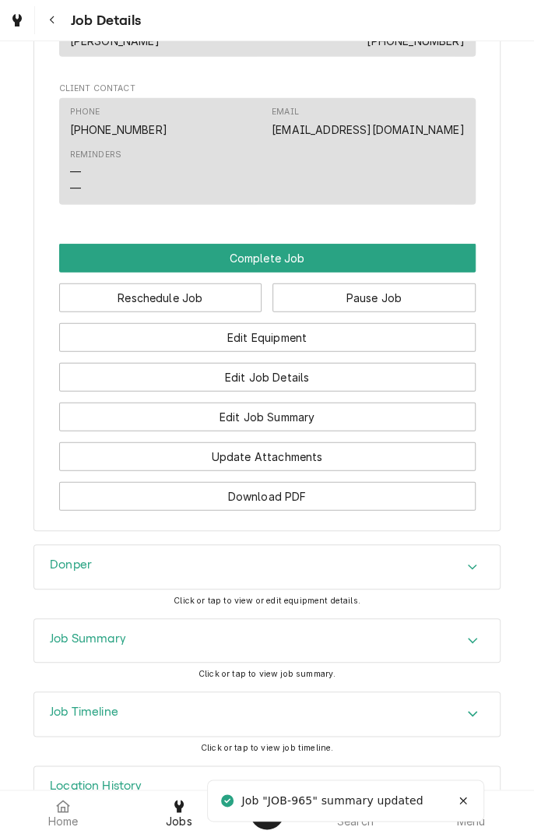
scroll to position [1161, 0]
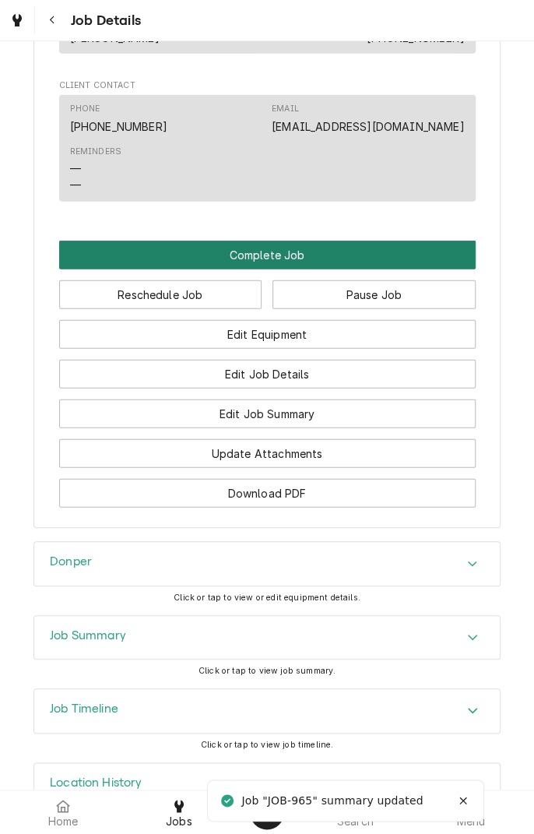
click at [305, 269] on button "Complete Job" at bounding box center [267, 255] width 417 height 29
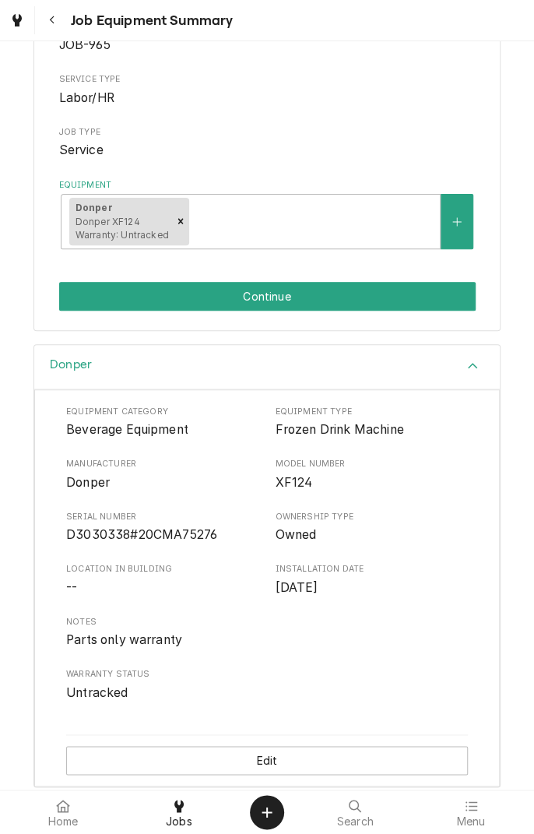
scroll to position [187, 0]
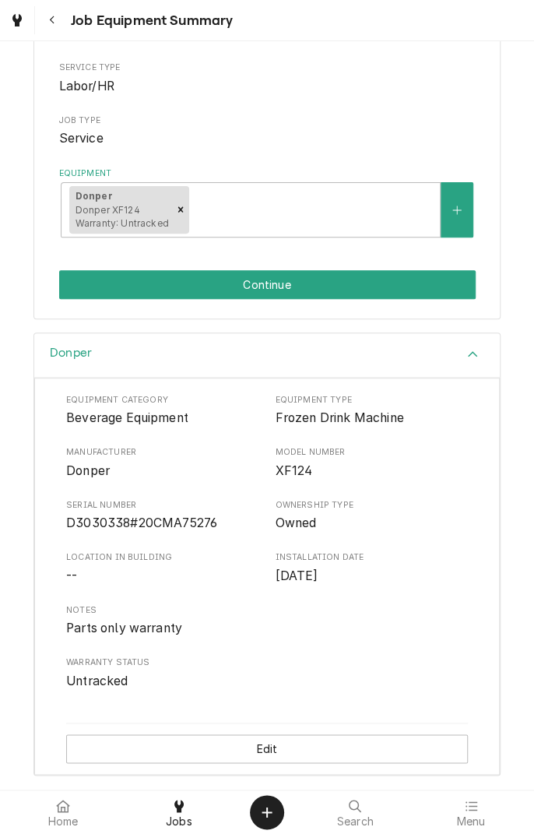
click at [315, 294] on button "Continue" at bounding box center [267, 284] width 417 height 29
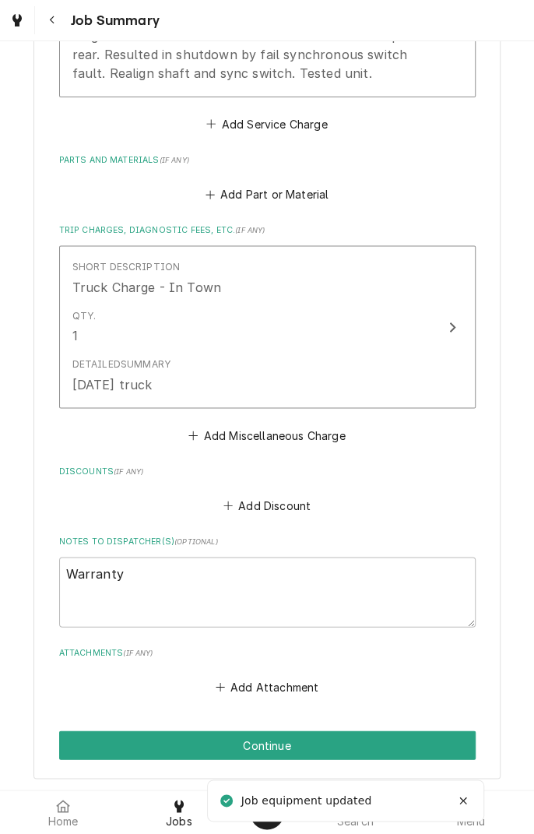
scroll to position [741, 0]
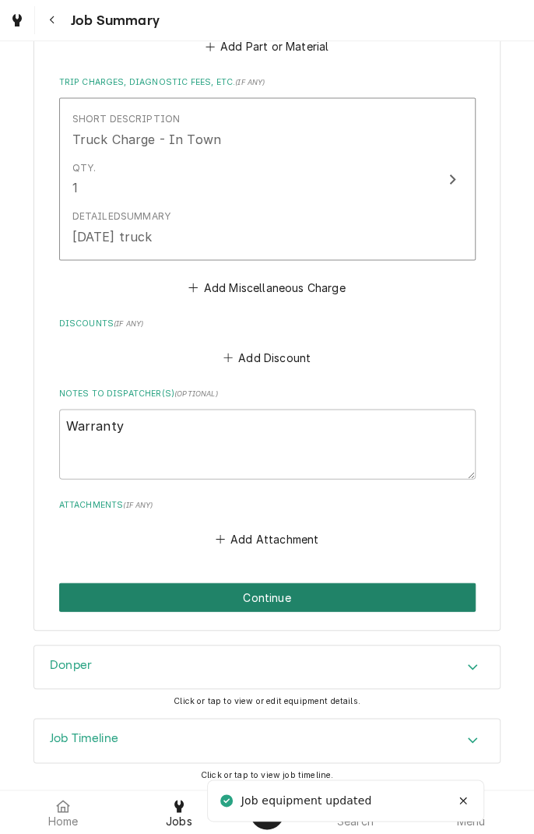
click at [337, 598] on button "Continue" at bounding box center [267, 597] width 417 height 29
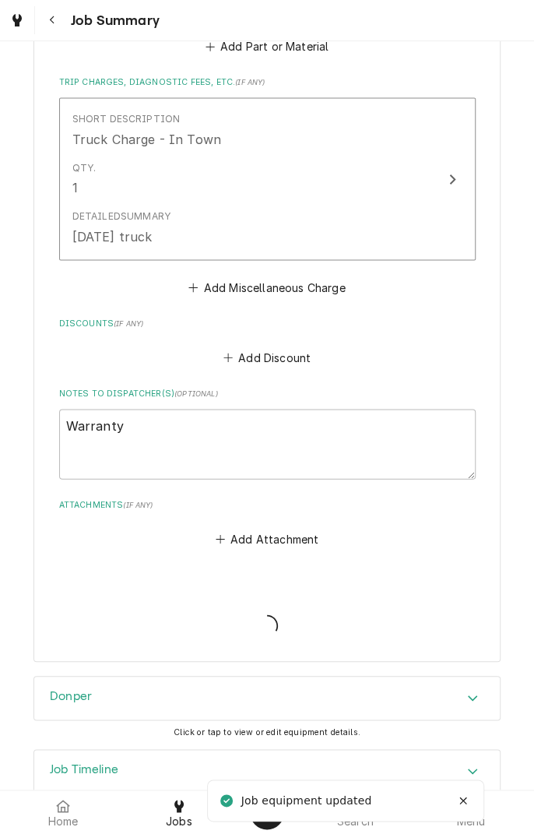
type textarea "x"
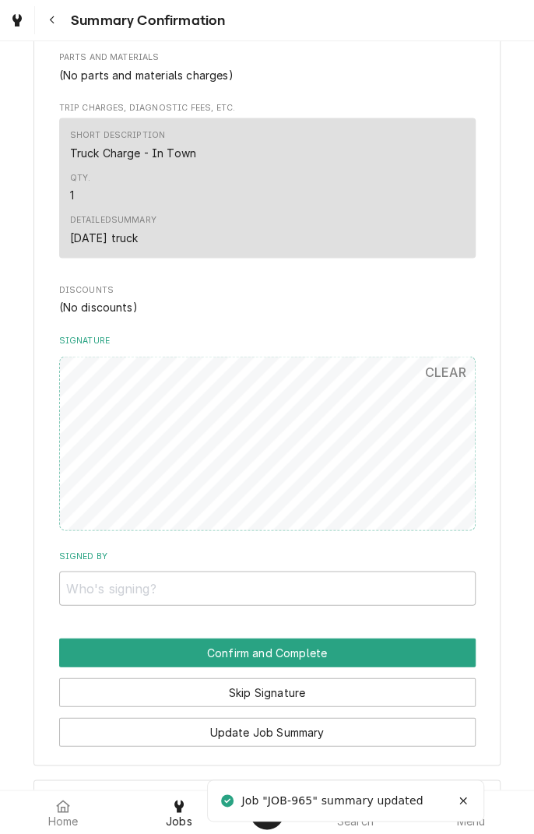
scroll to position [642, 0]
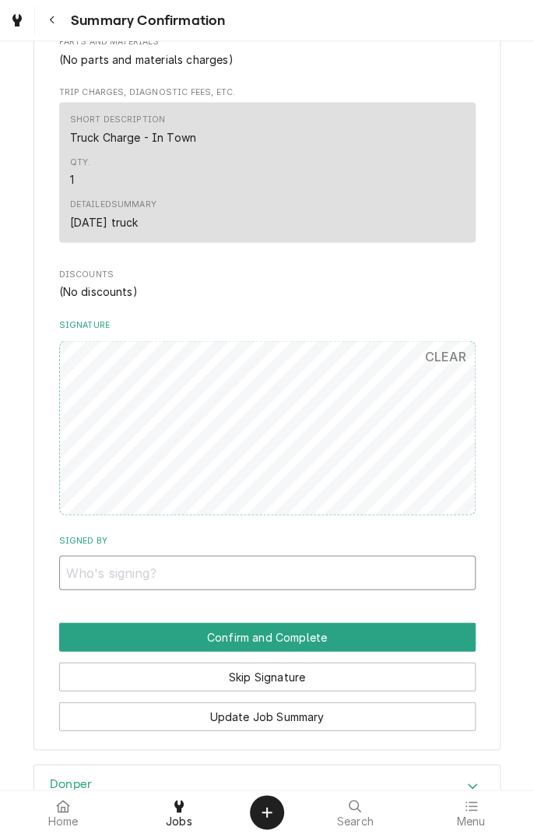
click at [134, 567] on input "Signed By" at bounding box center [267, 572] width 417 height 34
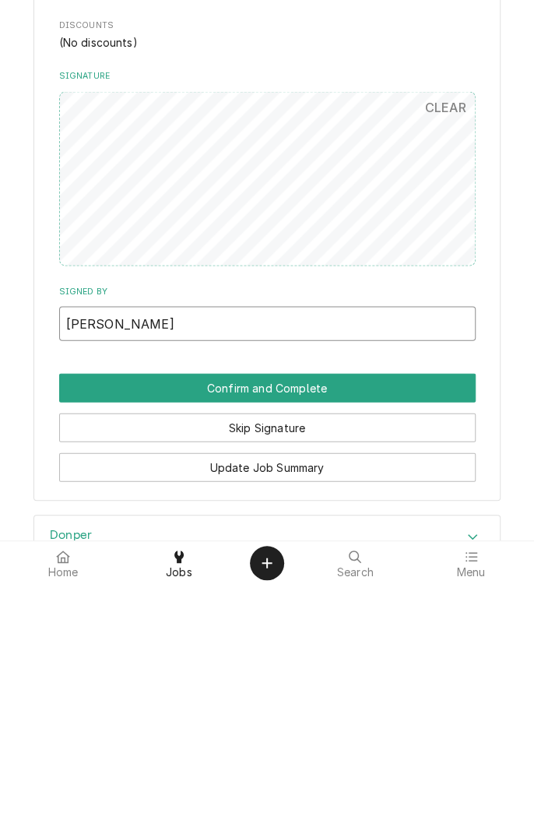
type input "Cristina Garcia"
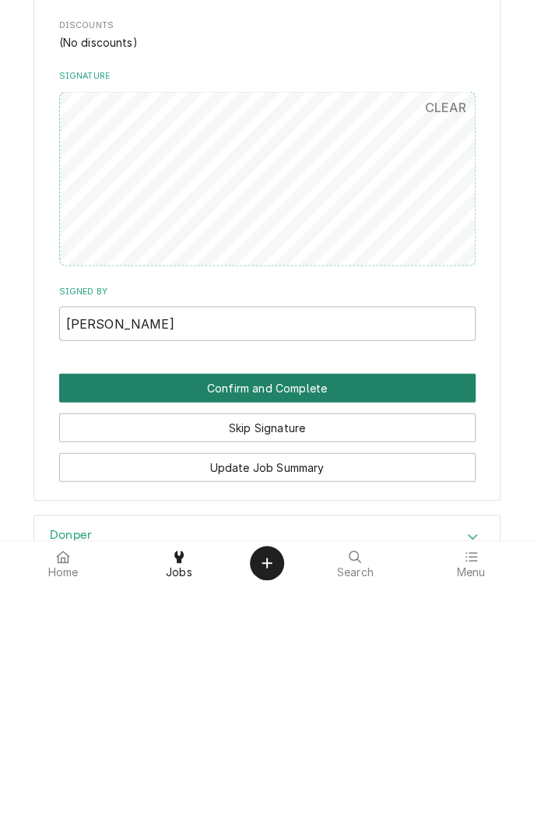
click at [360, 636] on button "Confirm and Complete" at bounding box center [267, 636] width 417 height 29
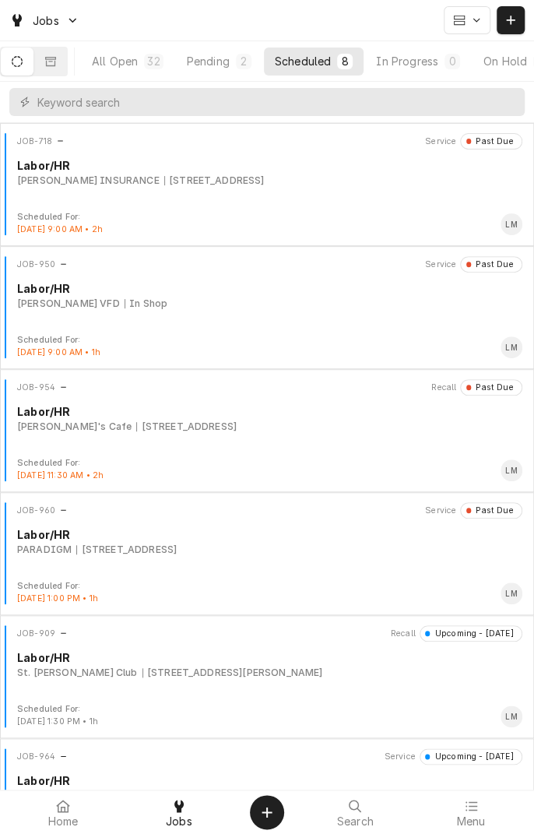
click at [33, 303] on div "[PERSON_NAME] VFD" at bounding box center [68, 304] width 103 height 14
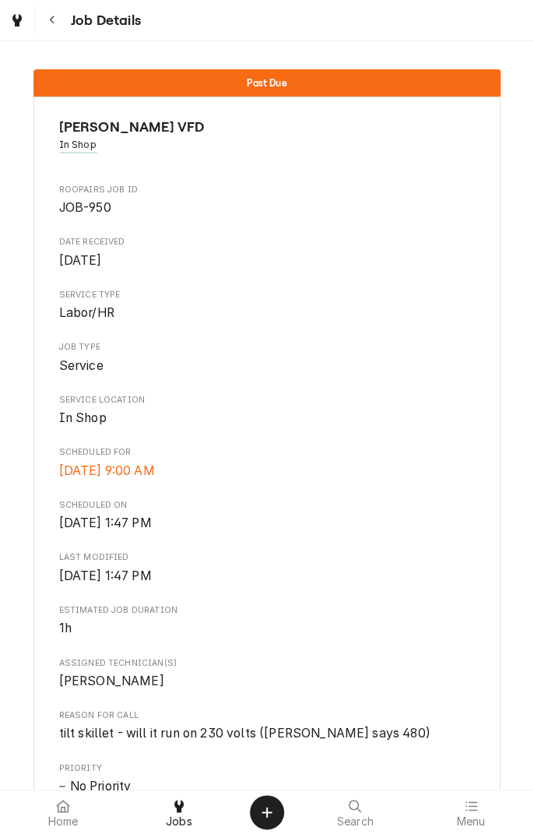
click at [72, 578] on span "Fri, Sep 26th, 2025 - 1:47 PM" at bounding box center [105, 576] width 93 height 15
click at [25, 692] on div "Past Due Louise VFD In Shop Roopairs Job ID JOB-950 Date Received Sep 26, 2025 …" at bounding box center [267, 643] width 534 height 1170
click at [25, 768] on div "Past Due Louise VFD In Shop Roopairs Job ID JOB-950 Date Received Sep 26, 2025 …" at bounding box center [267, 643] width 534 height 1170
click at [23, 805] on div at bounding box center [23, 810] width 47 height 47
click at [21, 833] on div at bounding box center [23, 810] width 47 height 47
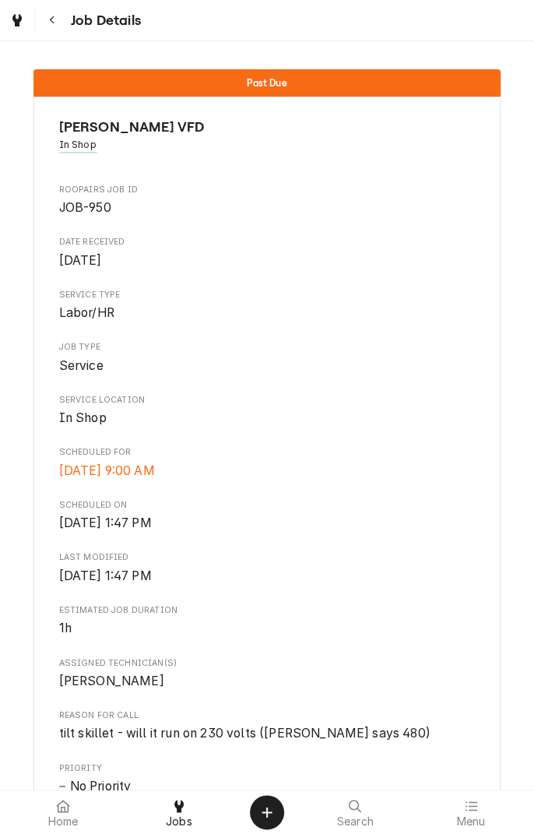
scroll to position [1, 0]
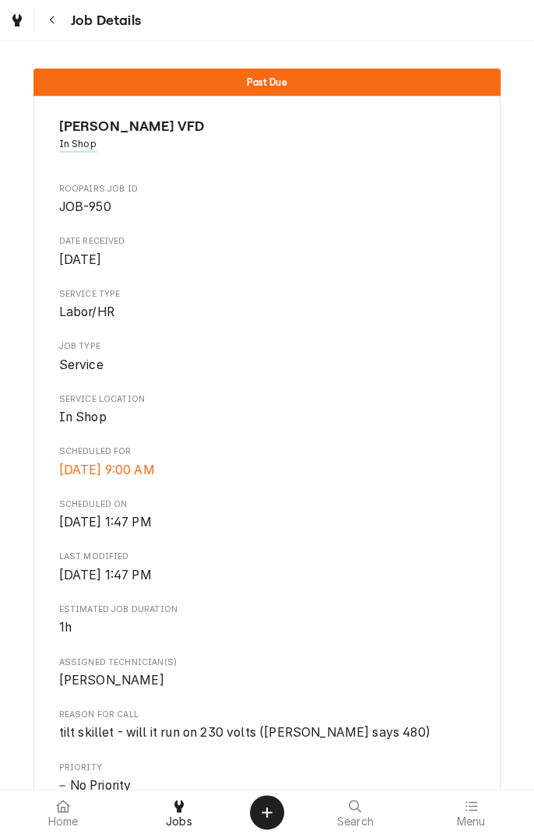
click at [533, 248] on div "Past Due Louise VFD In Shop Roopairs Job ID JOB-950 Date Received Sep 26, 2025 …" at bounding box center [267, 642] width 534 height 1170
